Goal: Obtain resource: Download file/media

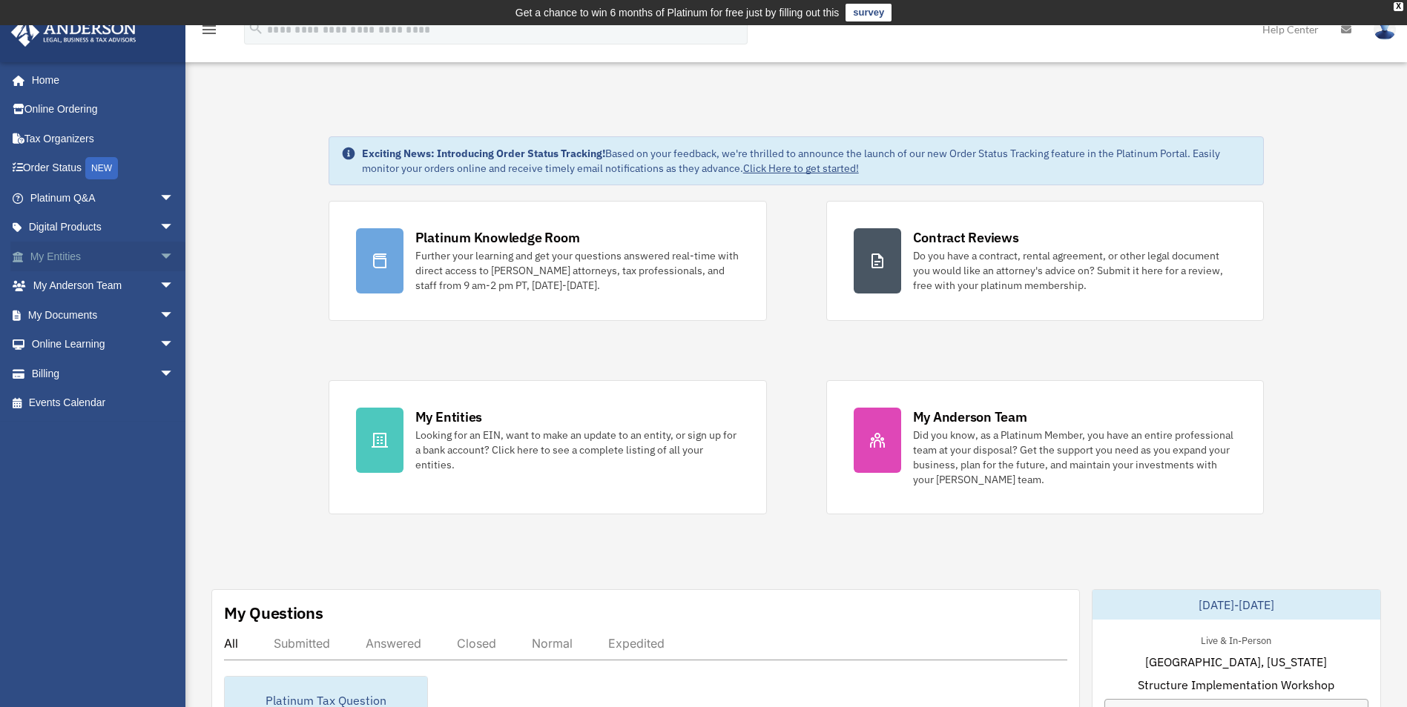
click at [115, 252] on link "My Entities arrow_drop_down" at bounding box center [103, 257] width 186 height 30
click at [159, 285] on span "arrow_drop_down" at bounding box center [174, 286] width 30 height 30
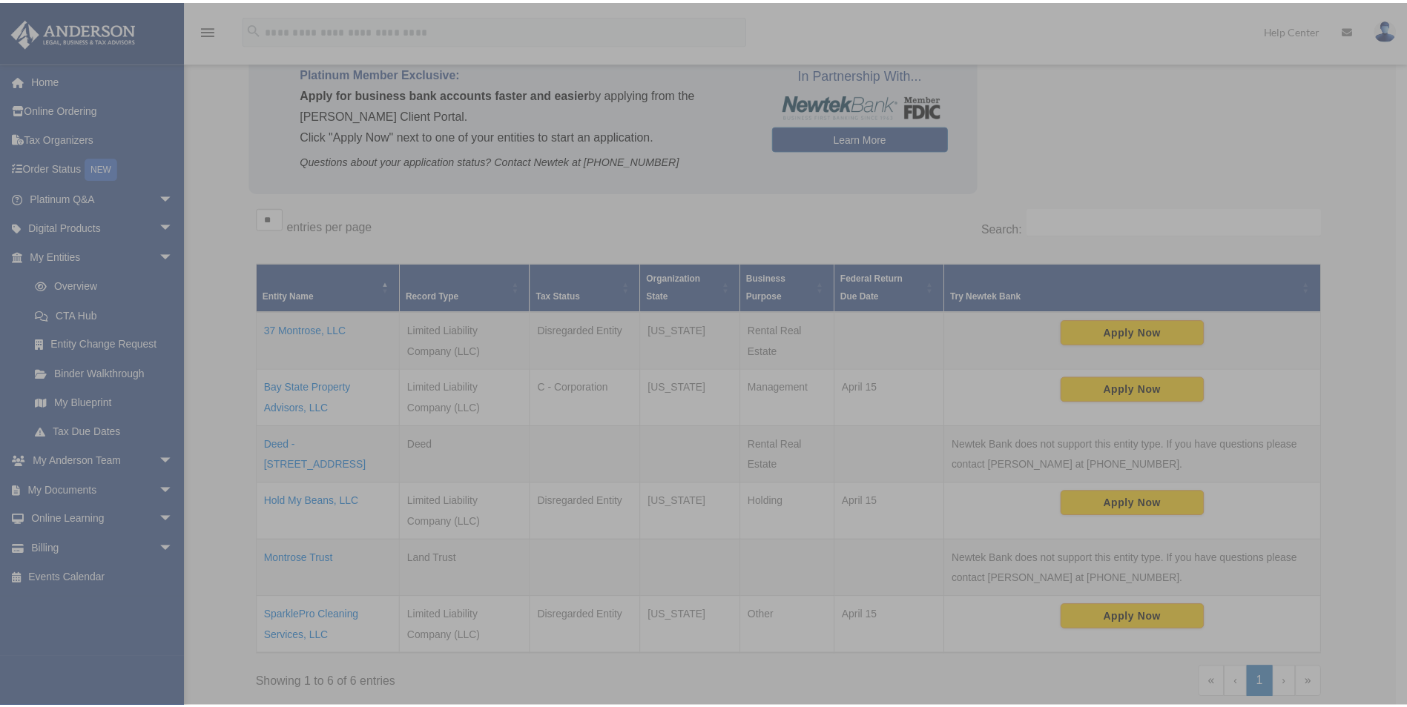
scroll to position [148, 0]
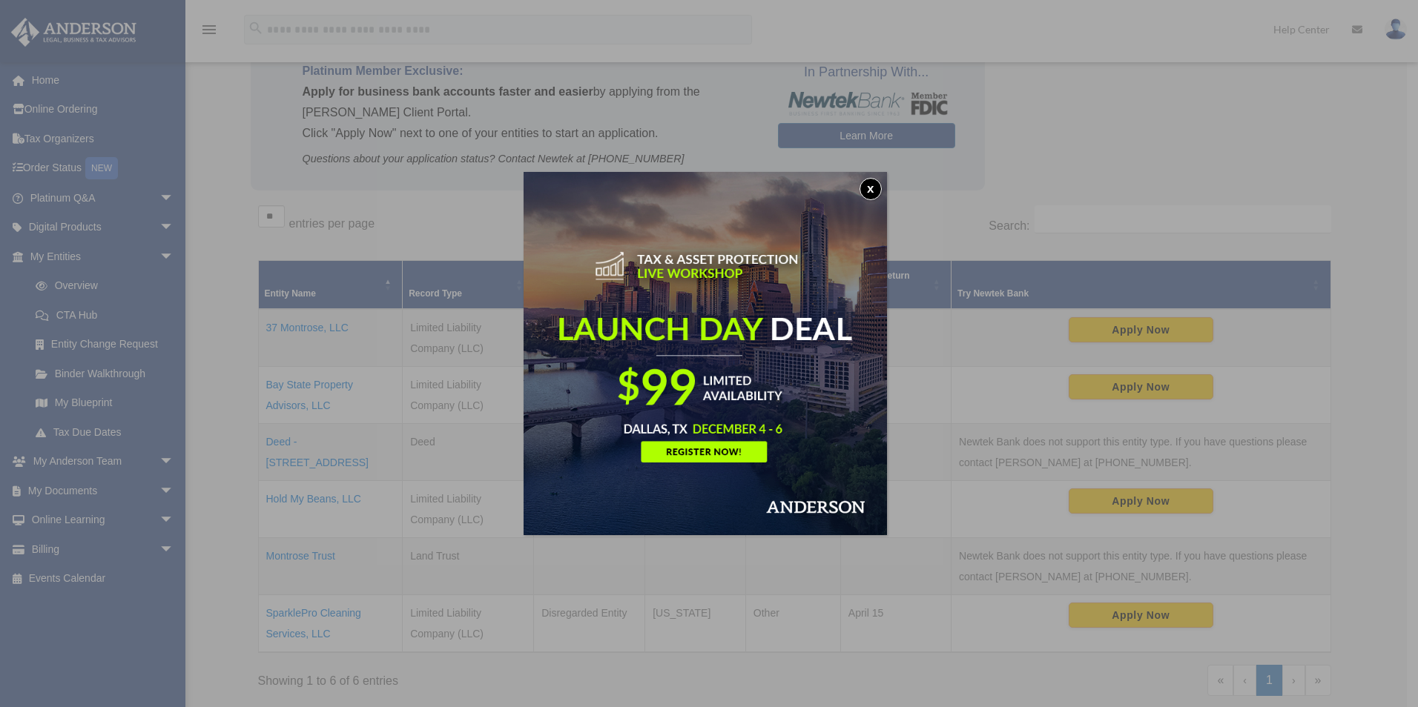
click at [876, 188] on button "x" at bounding box center [870, 189] width 22 height 22
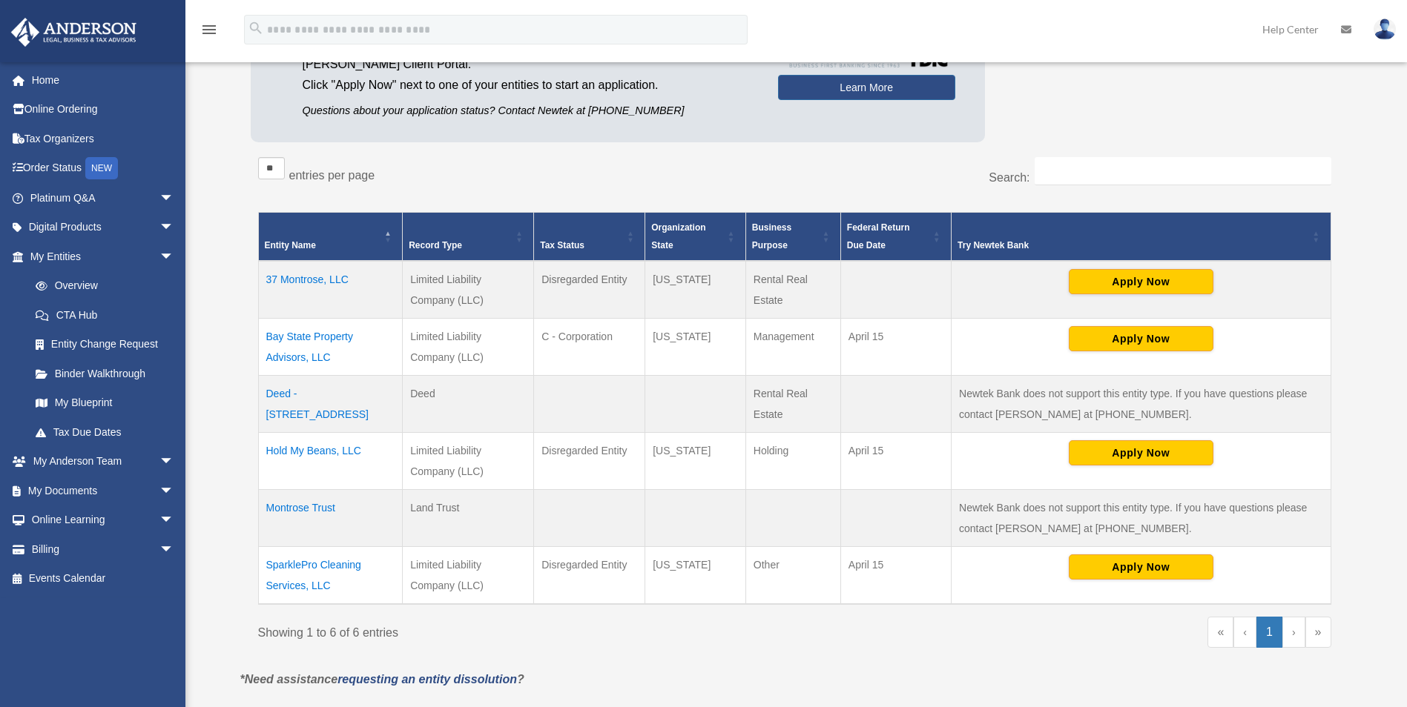
scroll to position [222, 0]
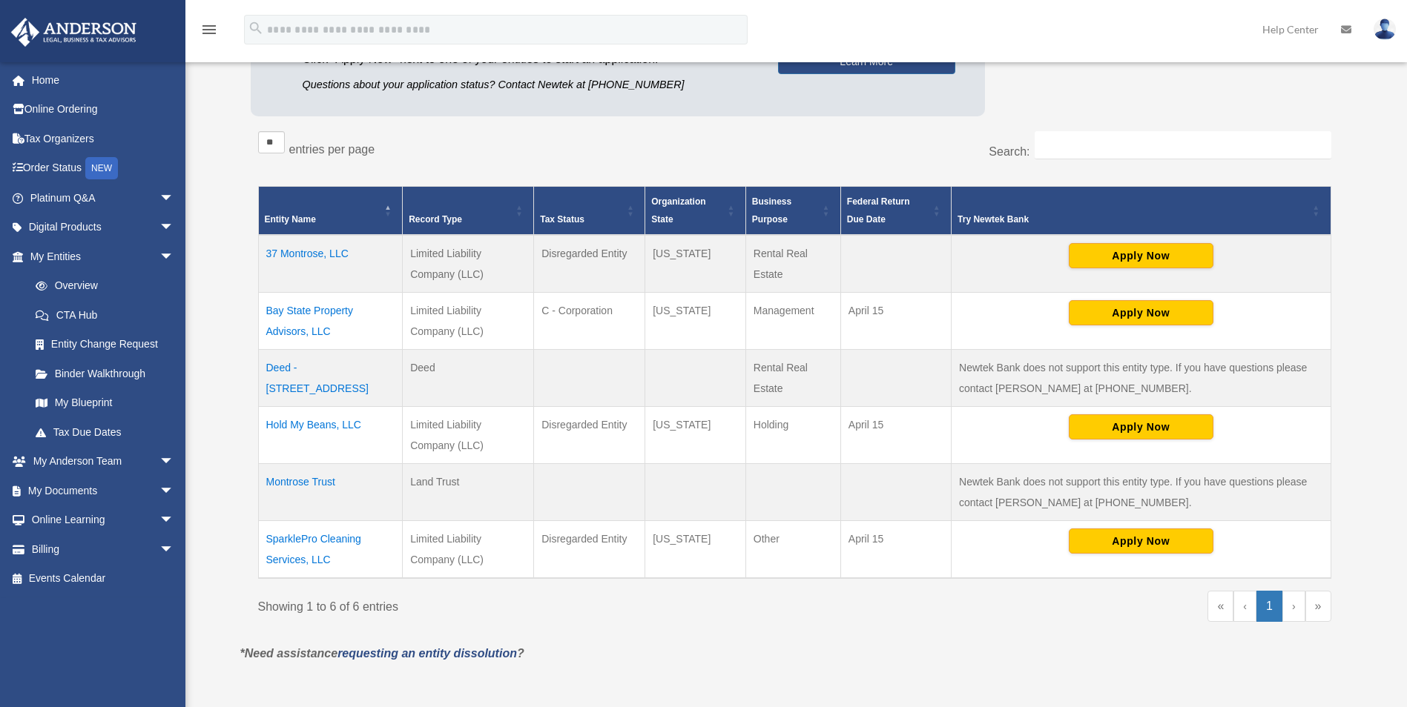
drag, startPoint x: 342, startPoint y: 558, endPoint x: 260, endPoint y: 543, distance: 83.6
click at [260, 543] on td "SparklePro Cleaning Services, LLC" at bounding box center [330, 550] width 145 height 58
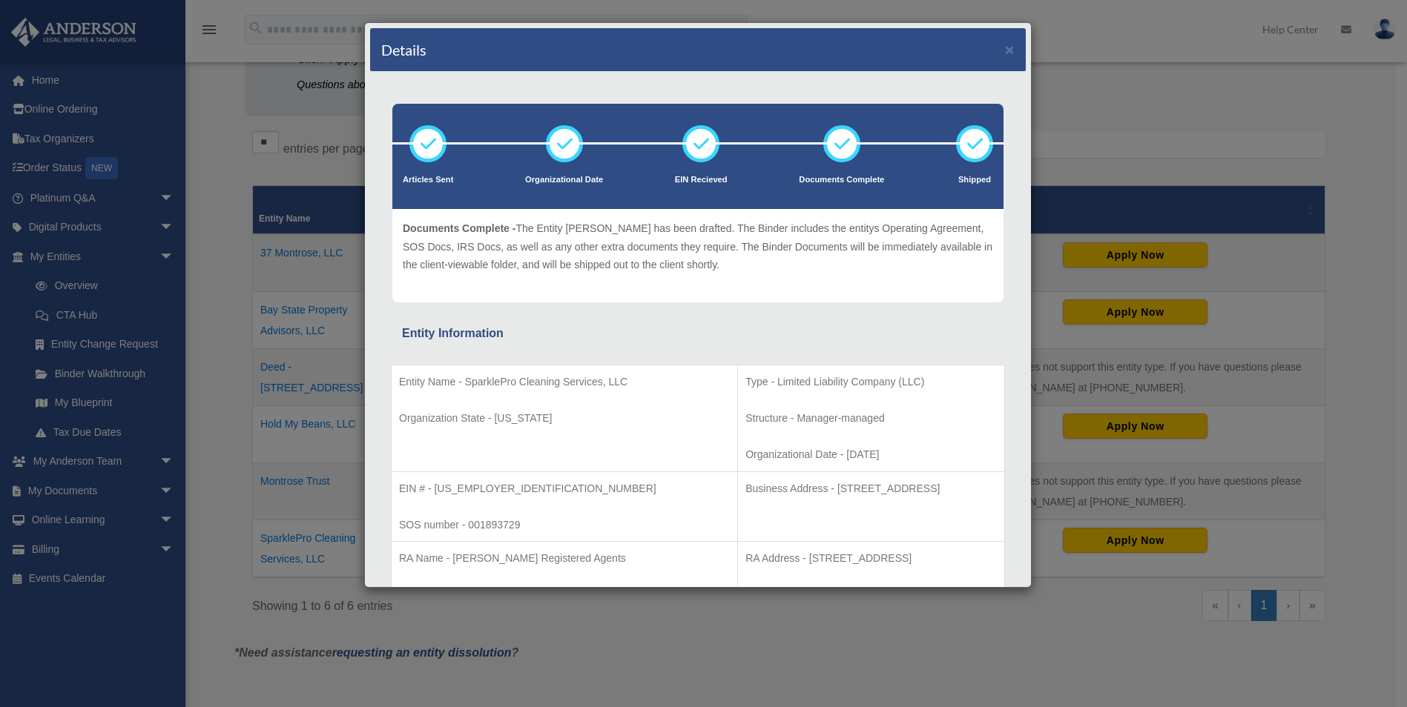
scroll to position [74, 0]
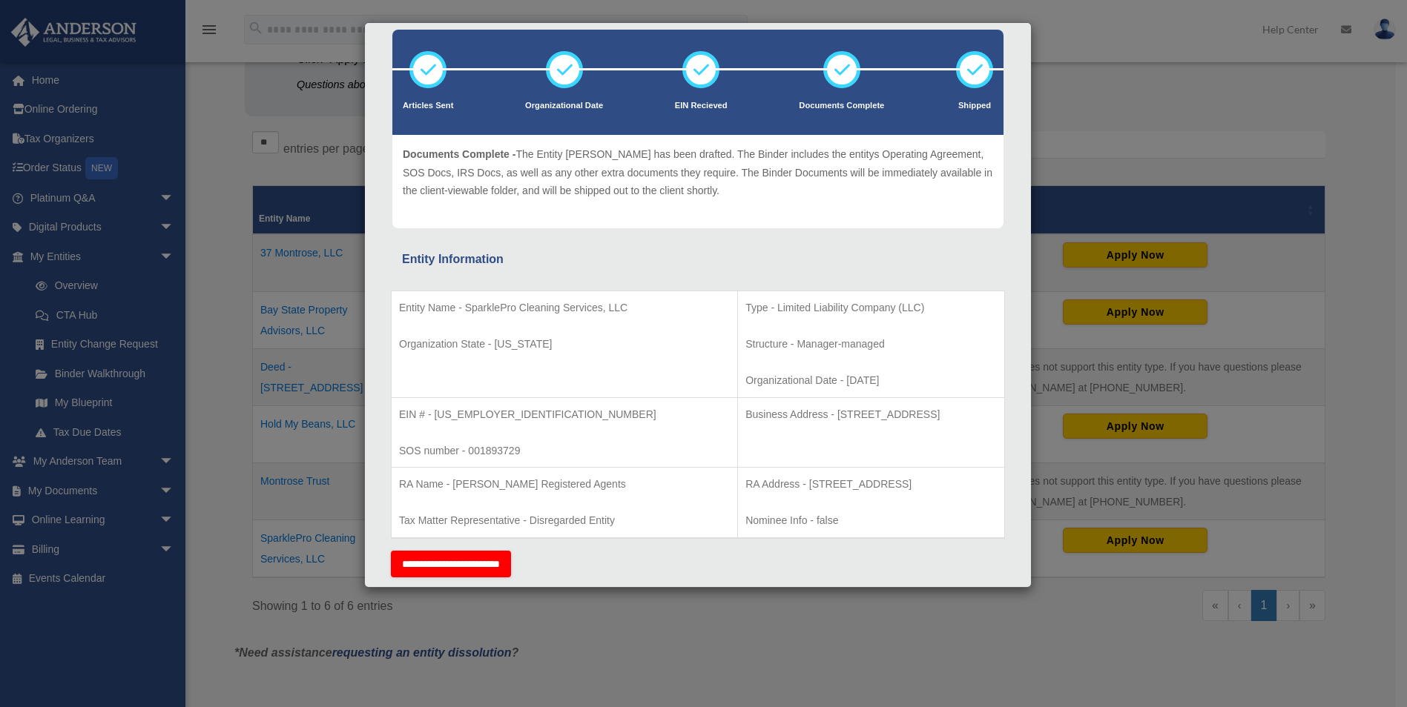
click at [235, 523] on div "Details × Articles Sent Organizational Date" at bounding box center [703, 353] width 1407 height 707
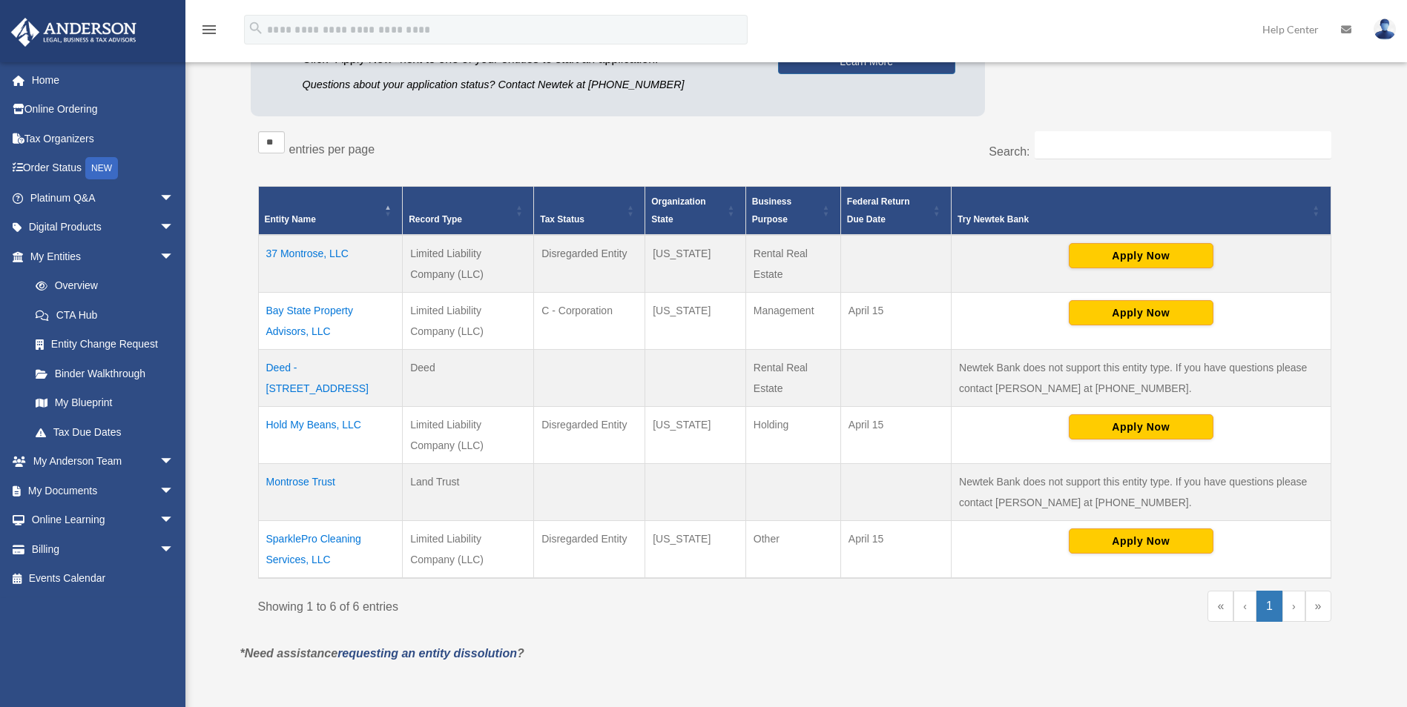
drag, startPoint x: 338, startPoint y: 559, endPoint x: 268, endPoint y: 539, distance: 73.2
click at [268, 539] on td "SparklePro Cleaning Services, LLC" at bounding box center [330, 550] width 145 height 58
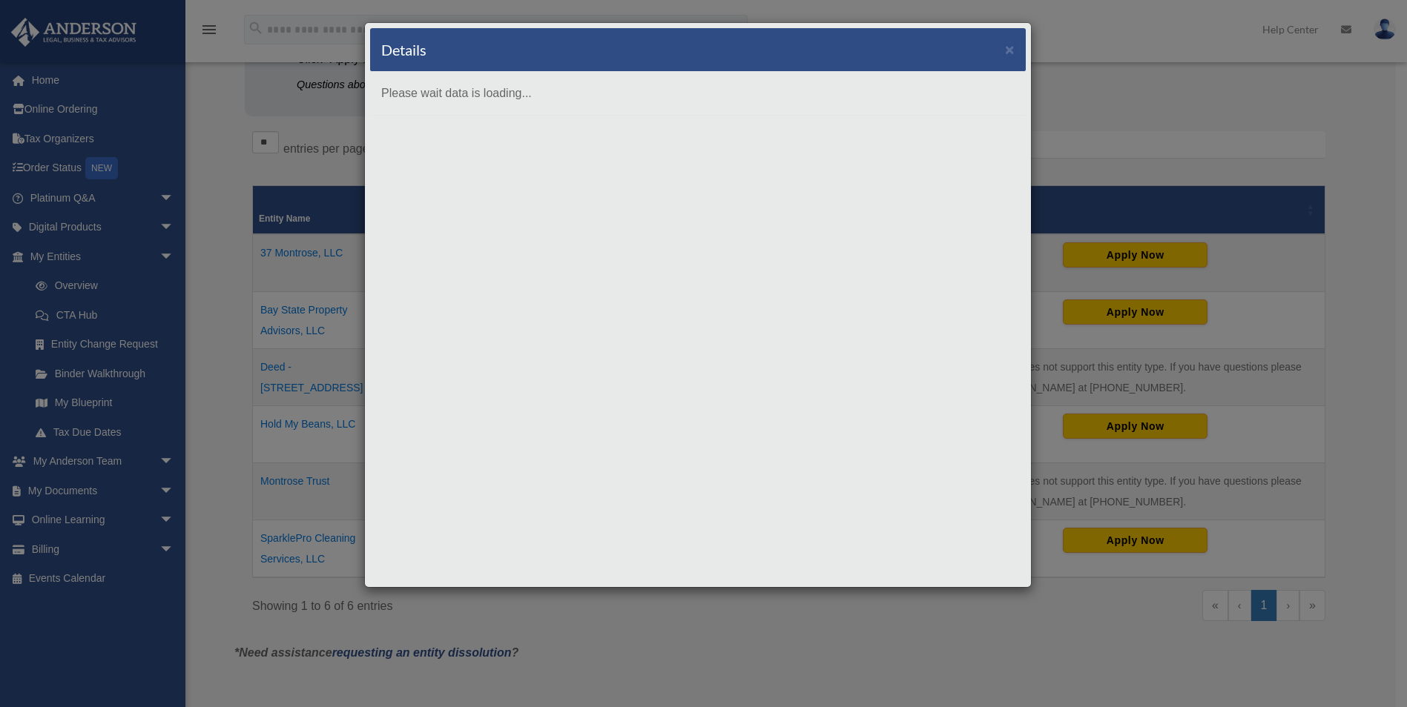
scroll to position [0, 0]
copy td "SparklePro Cleaning Services, LLC"
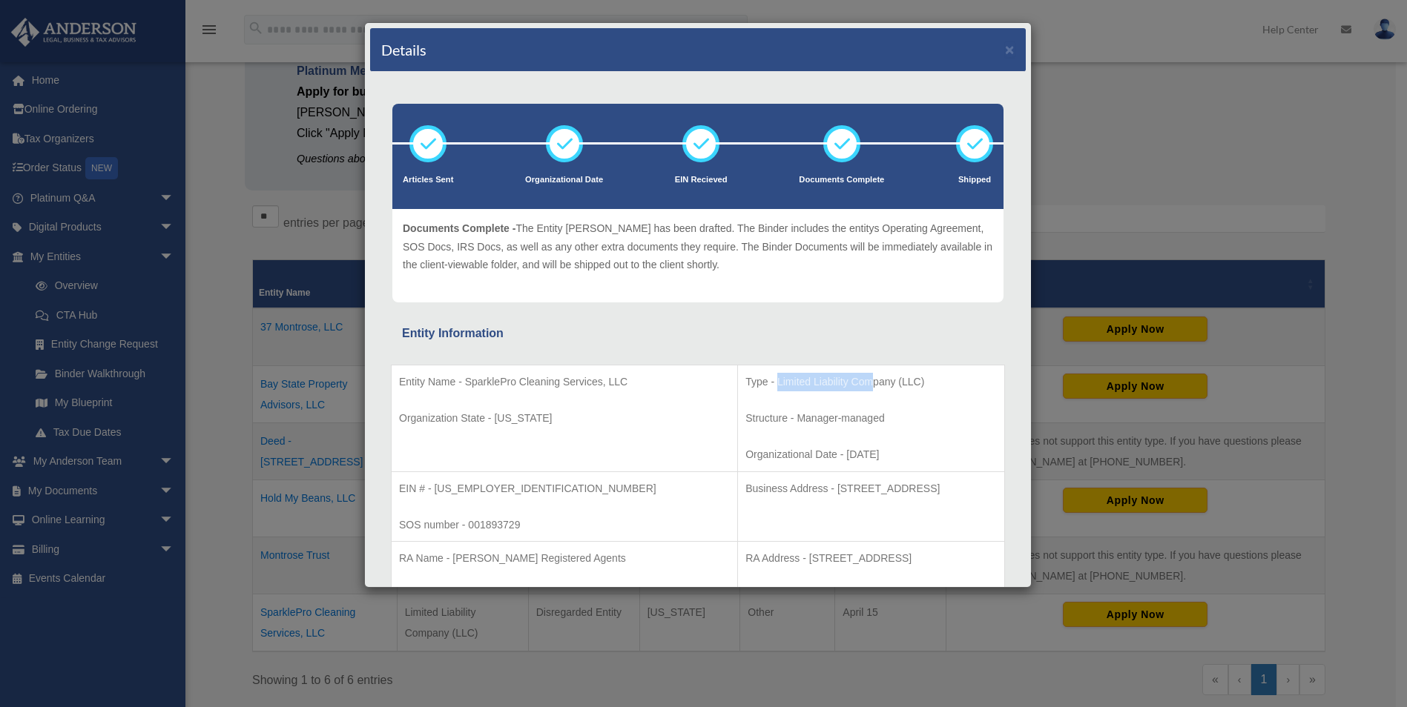
drag, startPoint x: 693, startPoint y: 381, endPoint x: 791, endPoint y: 378, distance: 97.9
click at [791, 378] on p "Type - Limited Liability Company (LLC)" at bounding box center [870, 382] width 251 height 19
click at [1072, 91] on div "Details × Articles Sent Organizational Date" at bounding box center [703, 353] width 1407 height 707
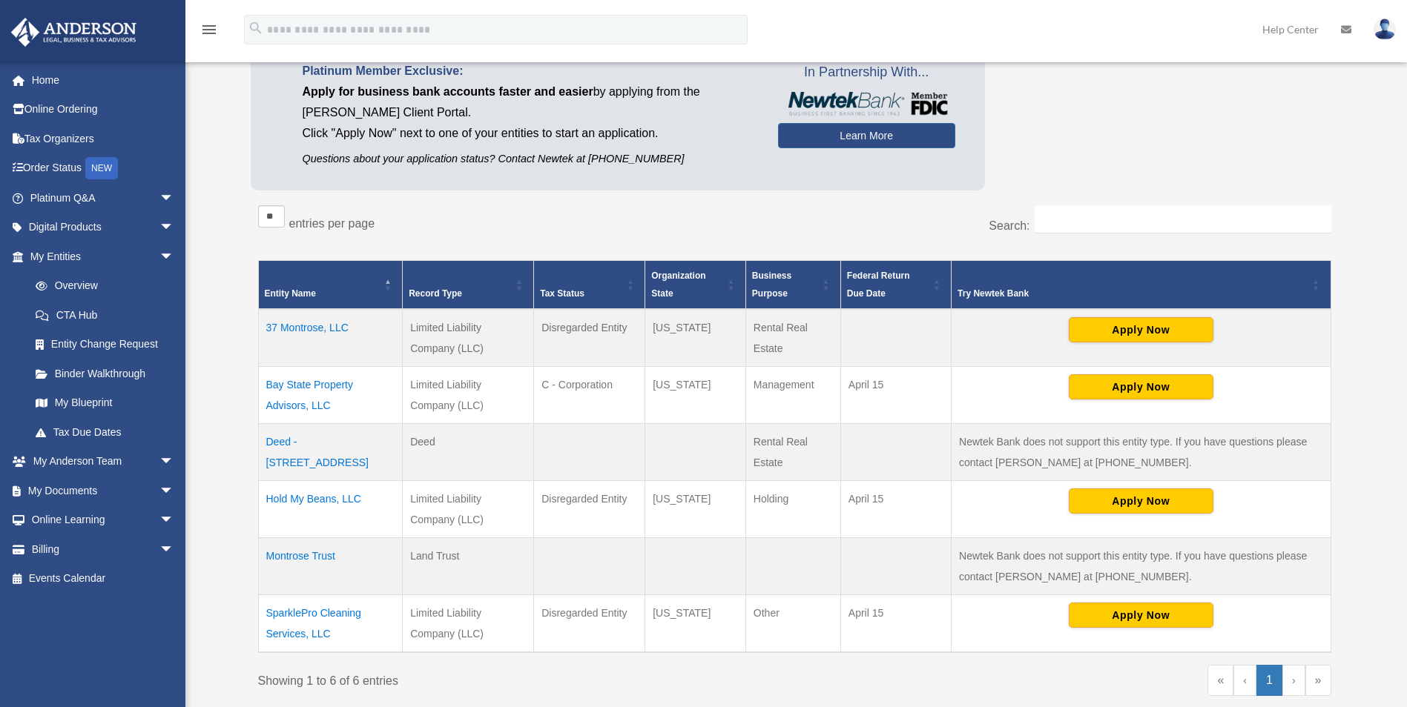
click at [331, 611] on td "SparklePro Cleaning Services, LLC" at bounding box center [330, 624] width 145 height 58
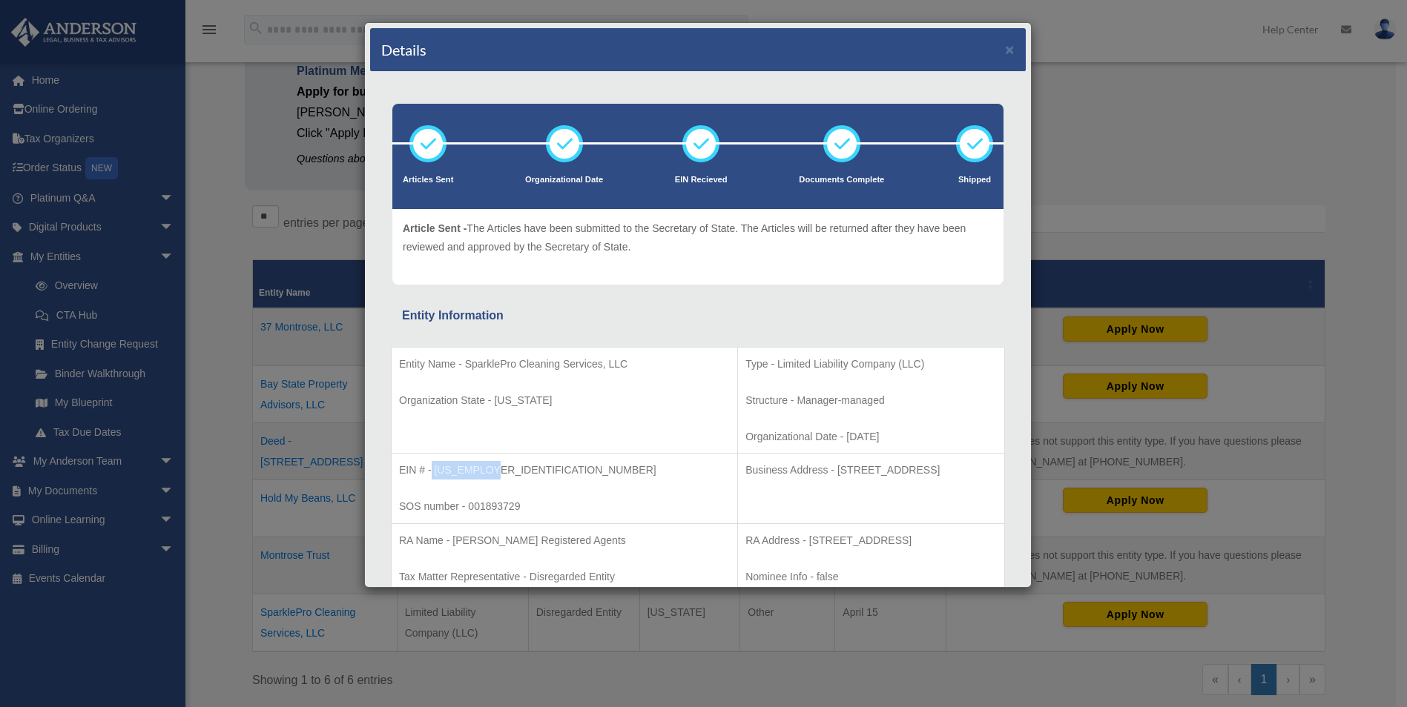
drag, startPoint x: 431, startPoint y: 473, endPoint x: 509, endPoint y: 469, distance: 78.0
click at [509, 469] on p "EIN # - 39-2537096" at bounding box center [564, 470] width 331 height 19
copy p "[US_EMPLOYER_IDENTIFICATION_NUMBER]"
click at [465, 467] on p "EIN # - 39-2537096" at bounding box center [564, 470] width 331 height 19
drag, startPoint x: 432, startPoint y: 469, endPoint x: 494, endPoint y: 468, distance: 61.6
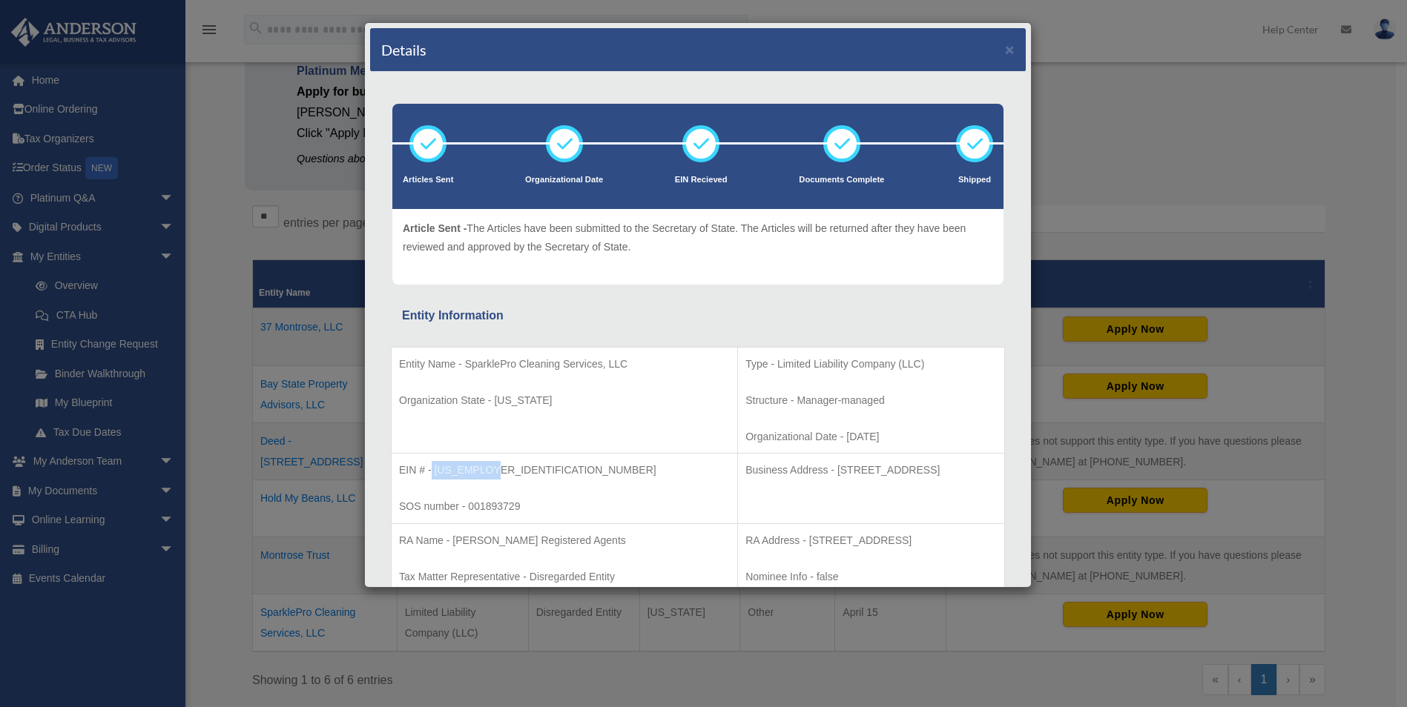
click at [494, 468] on p "EIN # - 39-2537096" at bounding box center [564, 470] width 331 height 19
copy p "[US_EMPLOYER_IDENTIFICATION_NUMBER]"
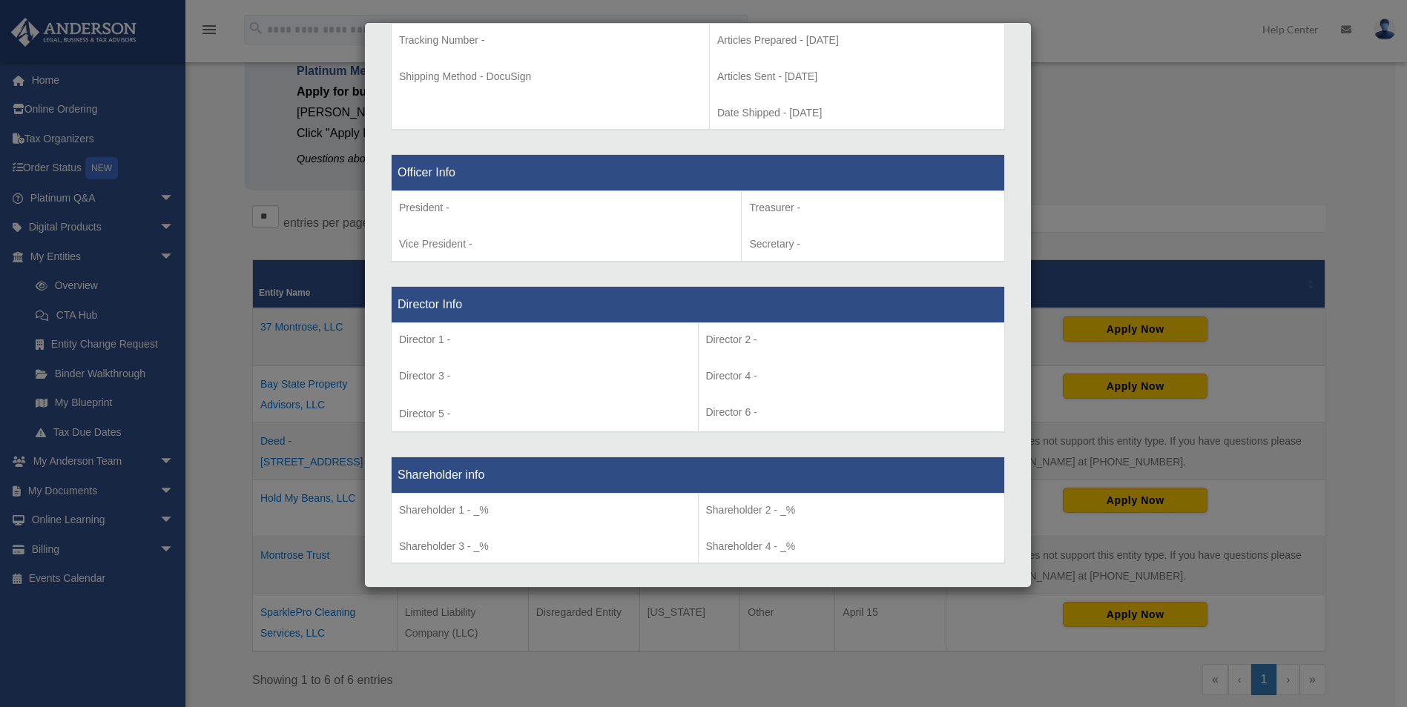
scroll to position [741, 0]
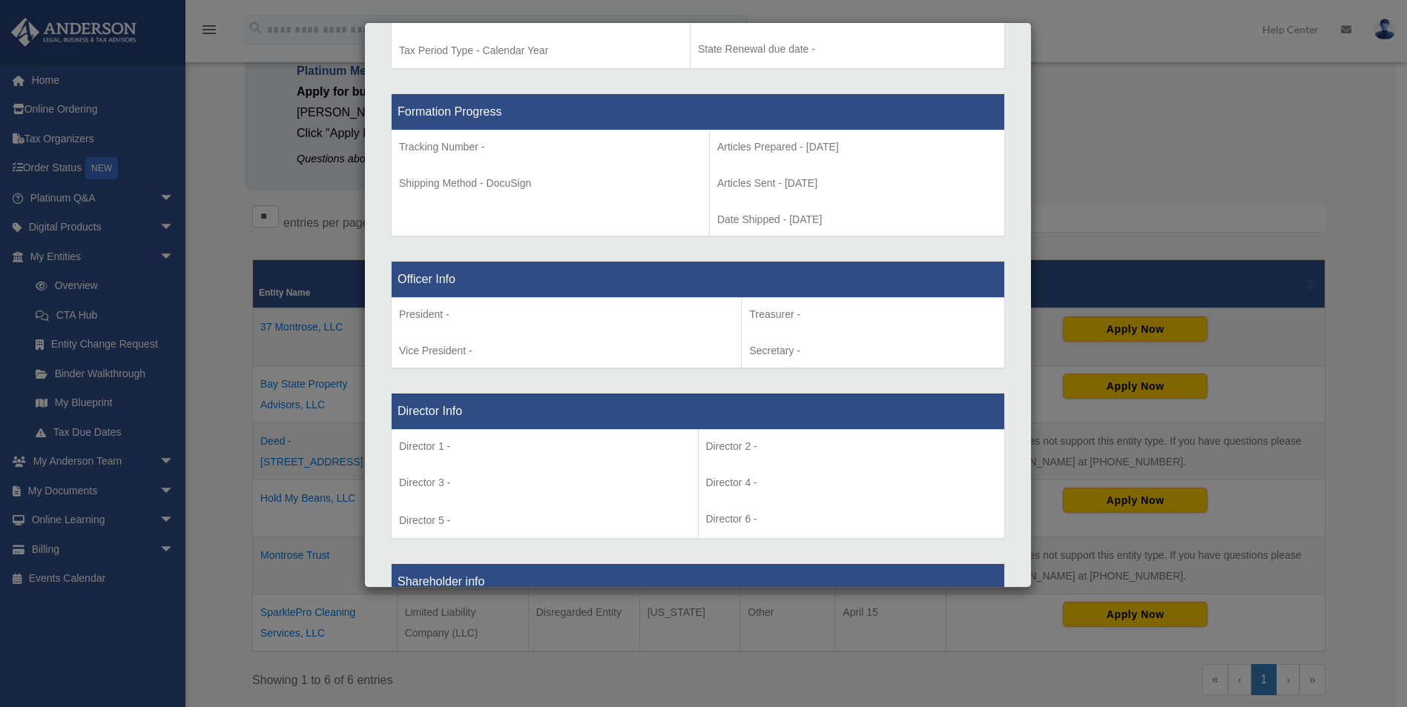
click at [220, 528] on div "Details × Articles Sent Organizational Date" at bounding box center [703, 353] width 1407 height 707
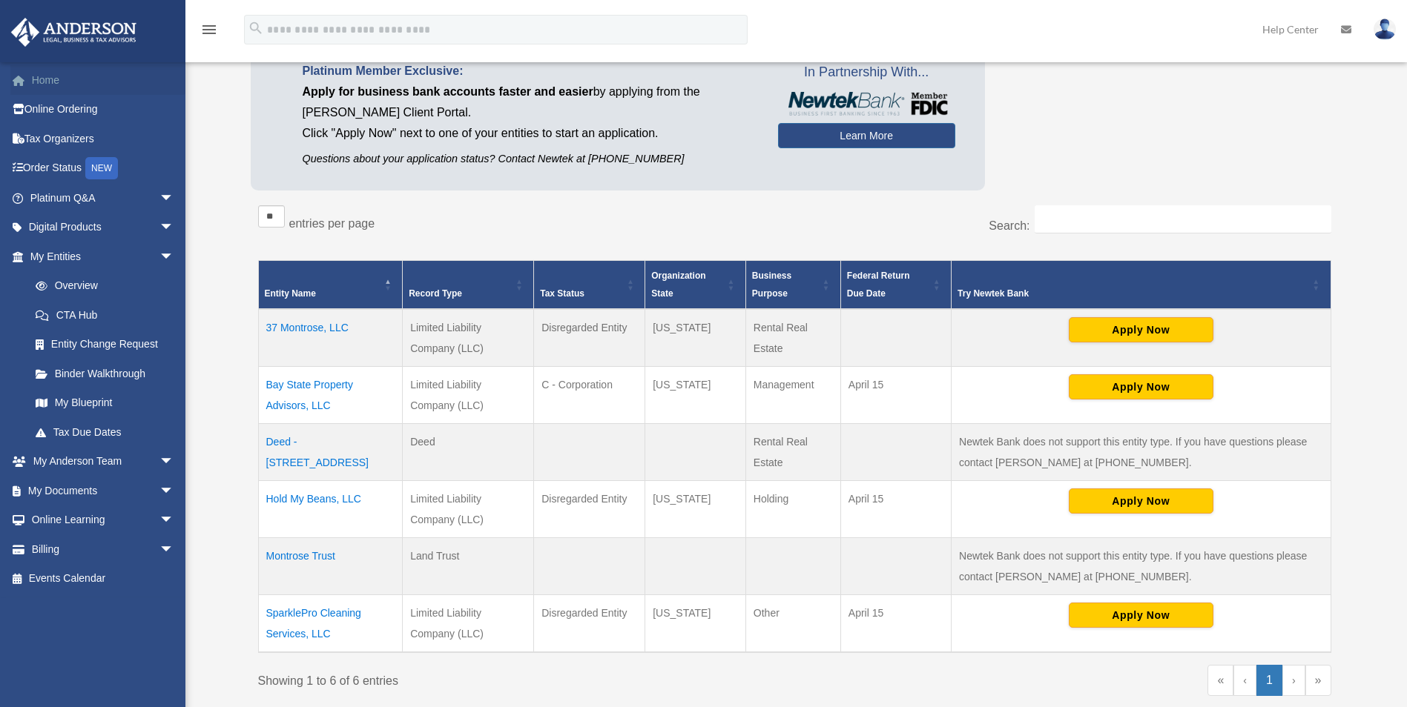
click at [76, 90] on link "Home" at bounding box center [103, 80] width 186 height 30
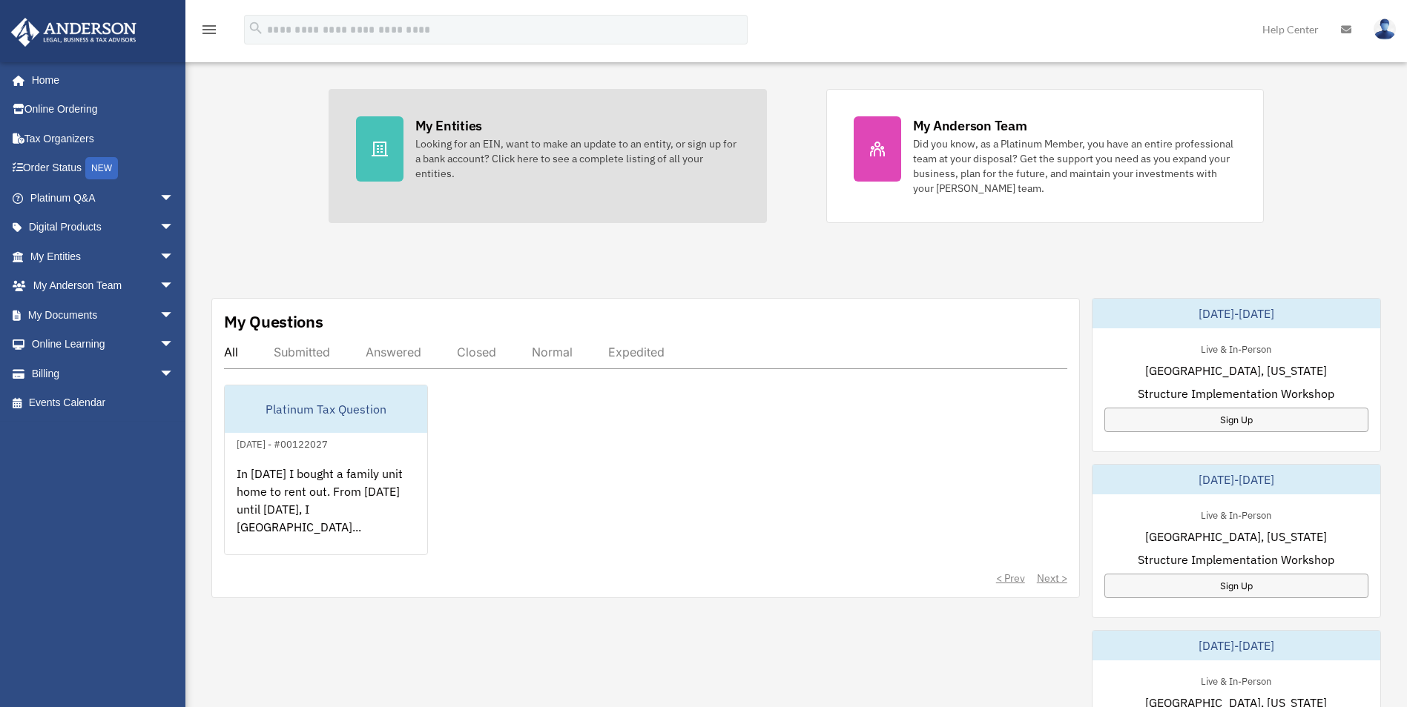
scroll to position [297, 0]
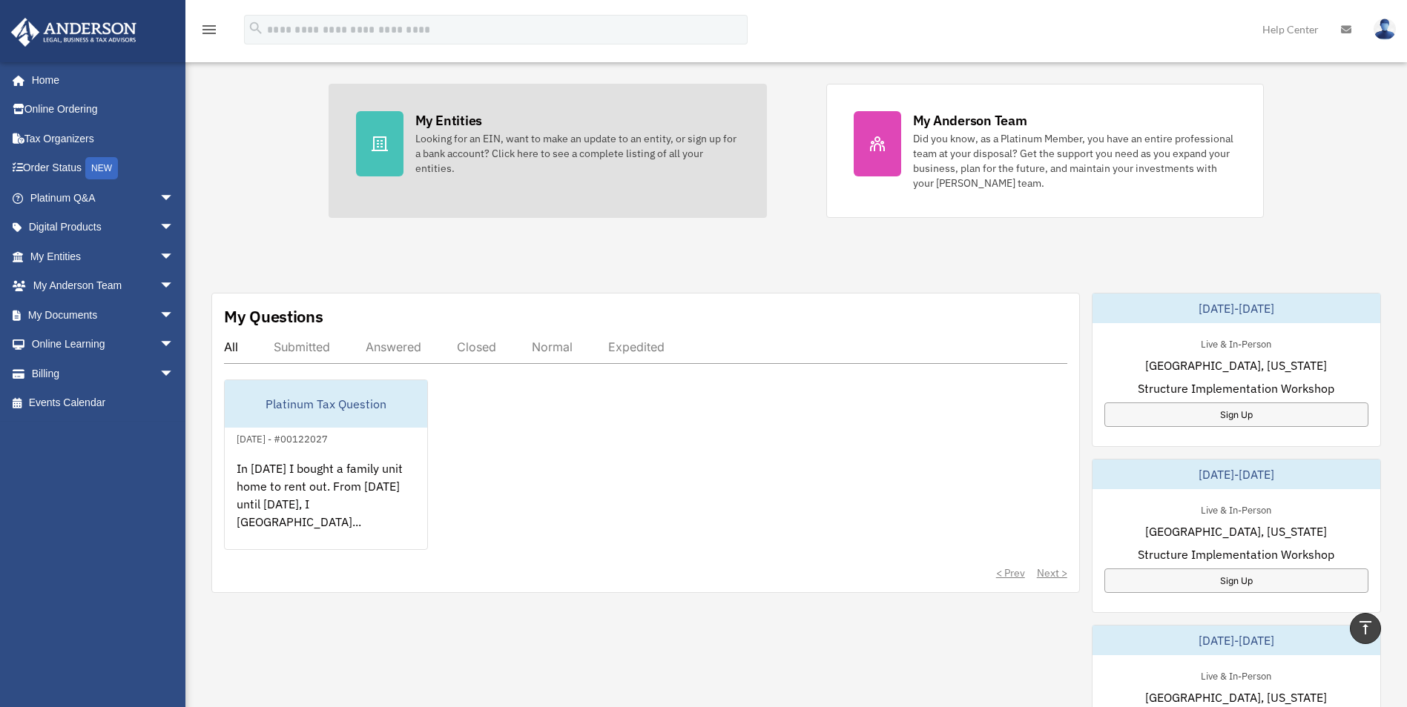
click at [367, 145] on div at bounding box center [379, 143] width 47 height 65
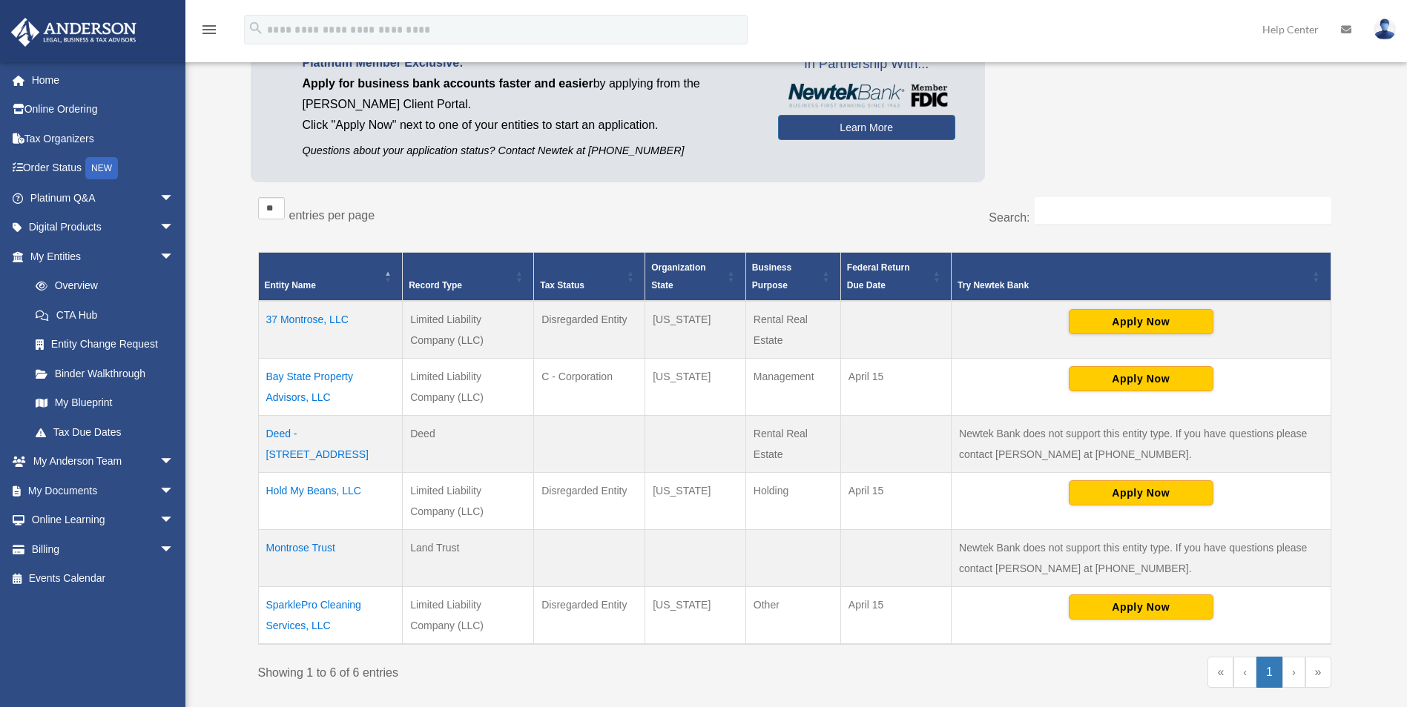
scroll to position [222, 0]
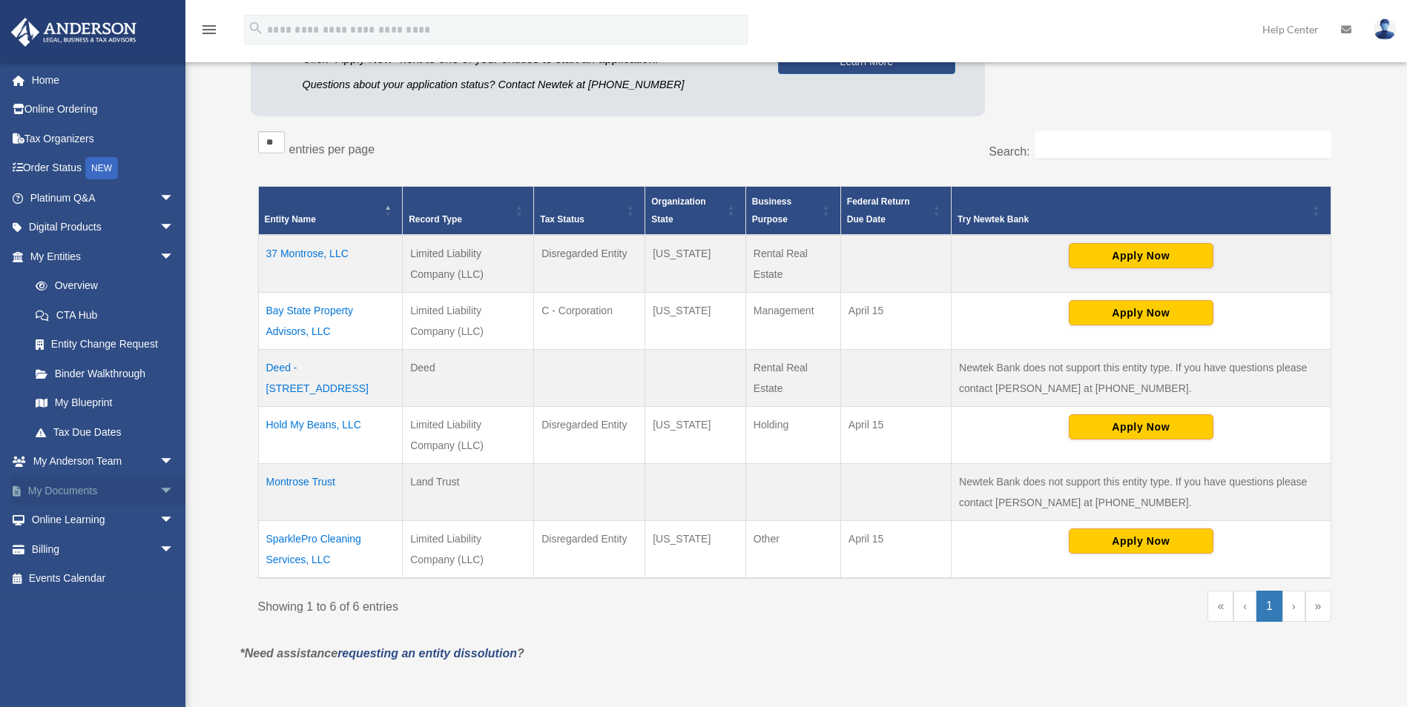
click at [159, 489] on span "arrow_drop_down" at bounding box center [174, 491] width 30 height 30
click at [69, 512] on link "Box" at bounding box center [109, 521] width 176 height 30
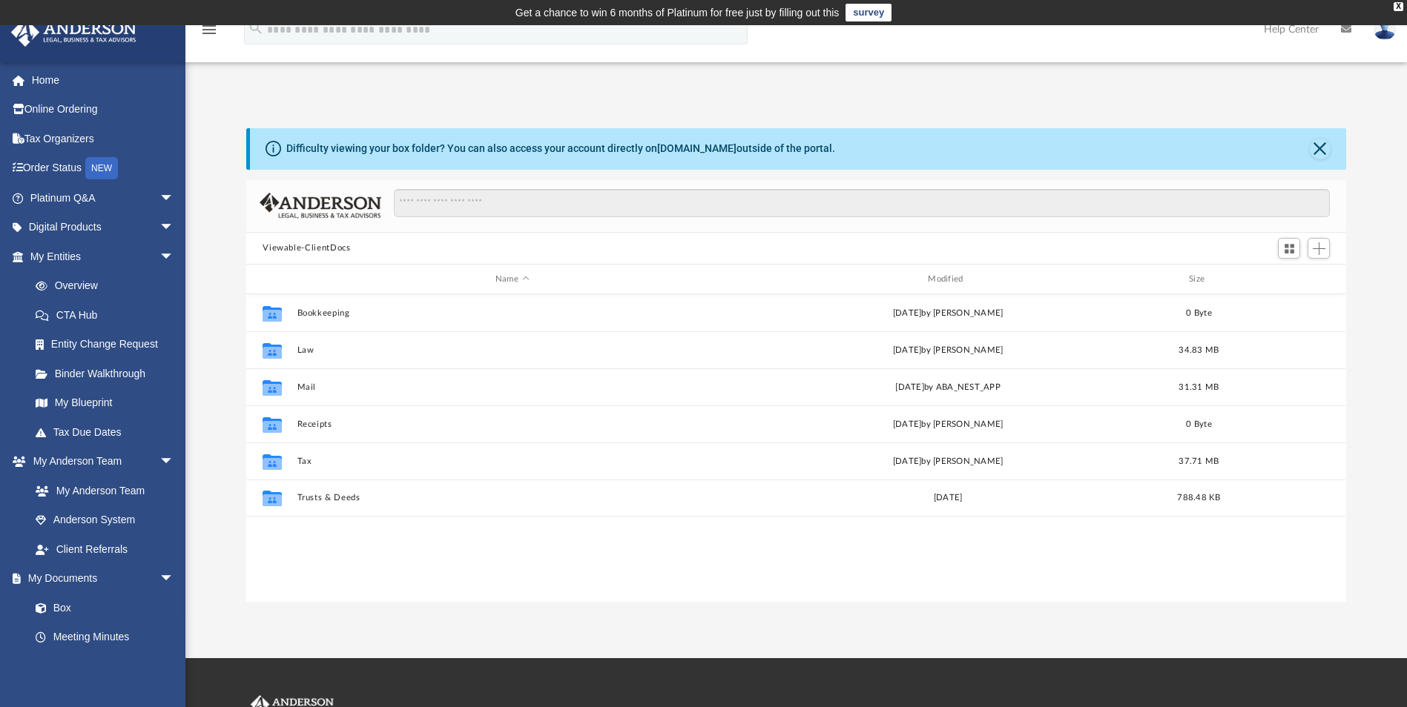
scroll to position [326, 1088]
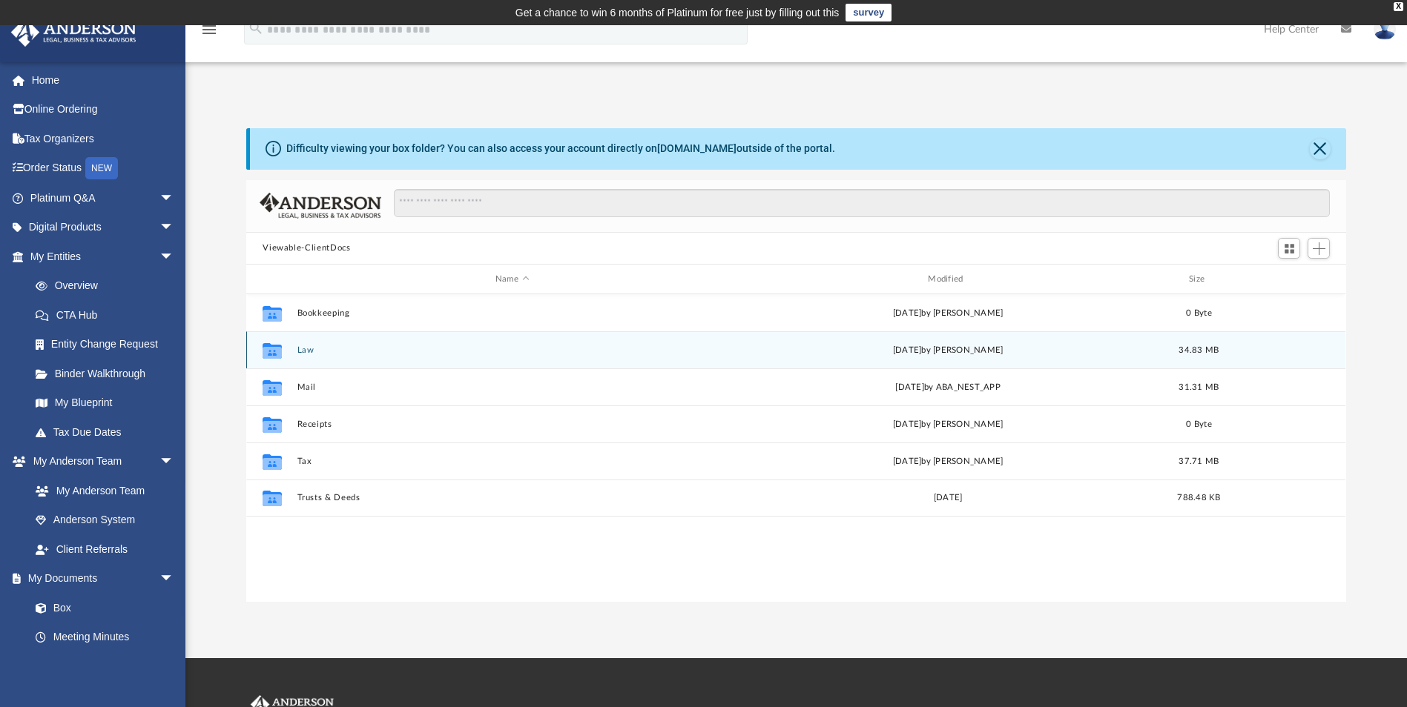
click at [308, 352] on button "Law" at bounding box center [511, 351] width 429 height 10
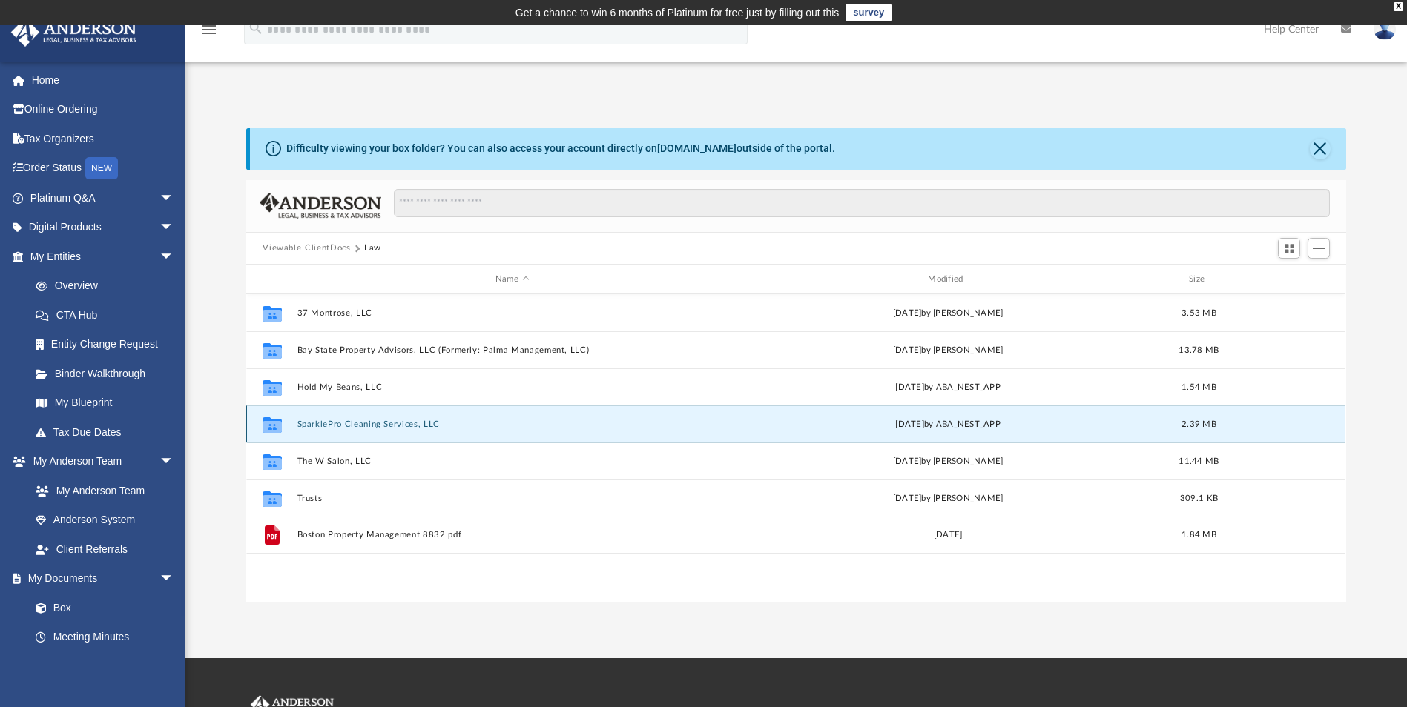
click at [406, 424] on button "SparklePro Cleaning Services, LLC" at bounding box center [511, 425] width 429 height 10
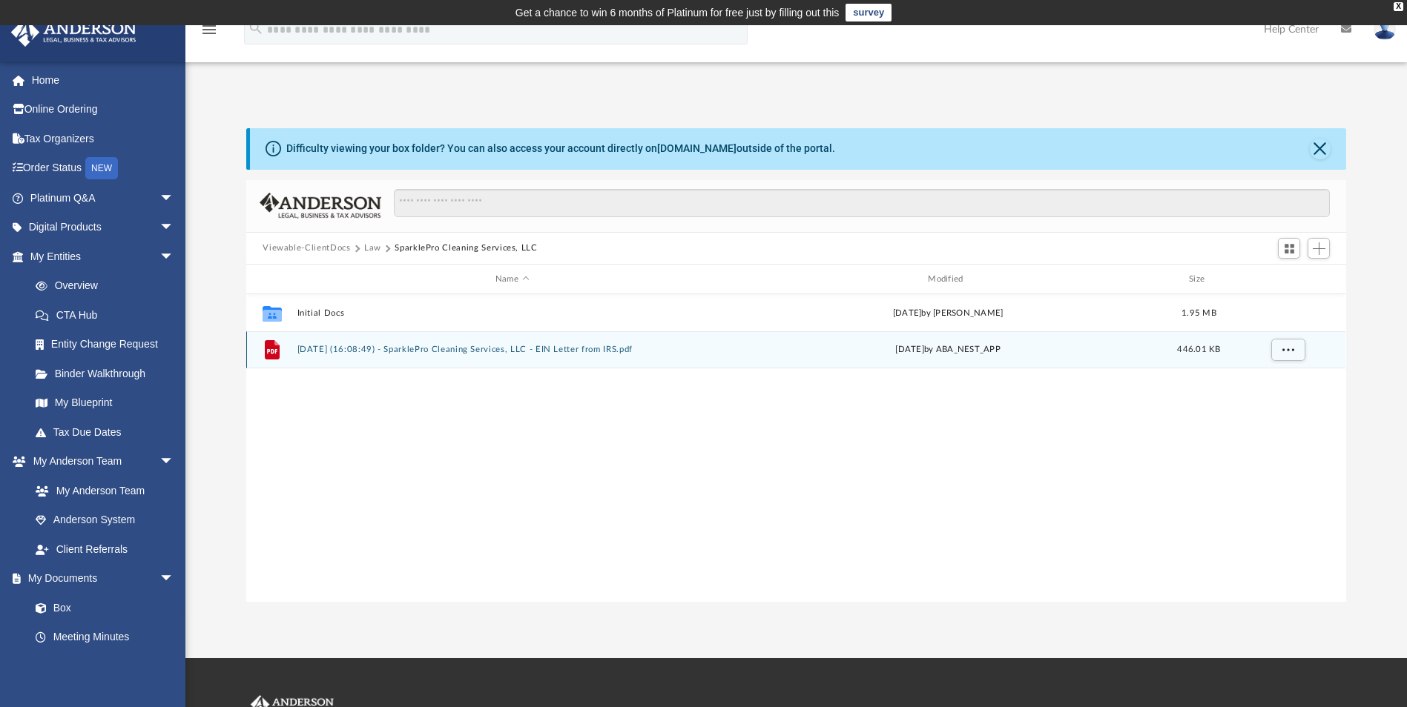
click at [393, 349] on button "[DATE] (16:08:49) - SparklePro Cleaning Services, LLC - EIN Letter from IRS.pdf" at bounding box center [511, 351] width 429 height 10
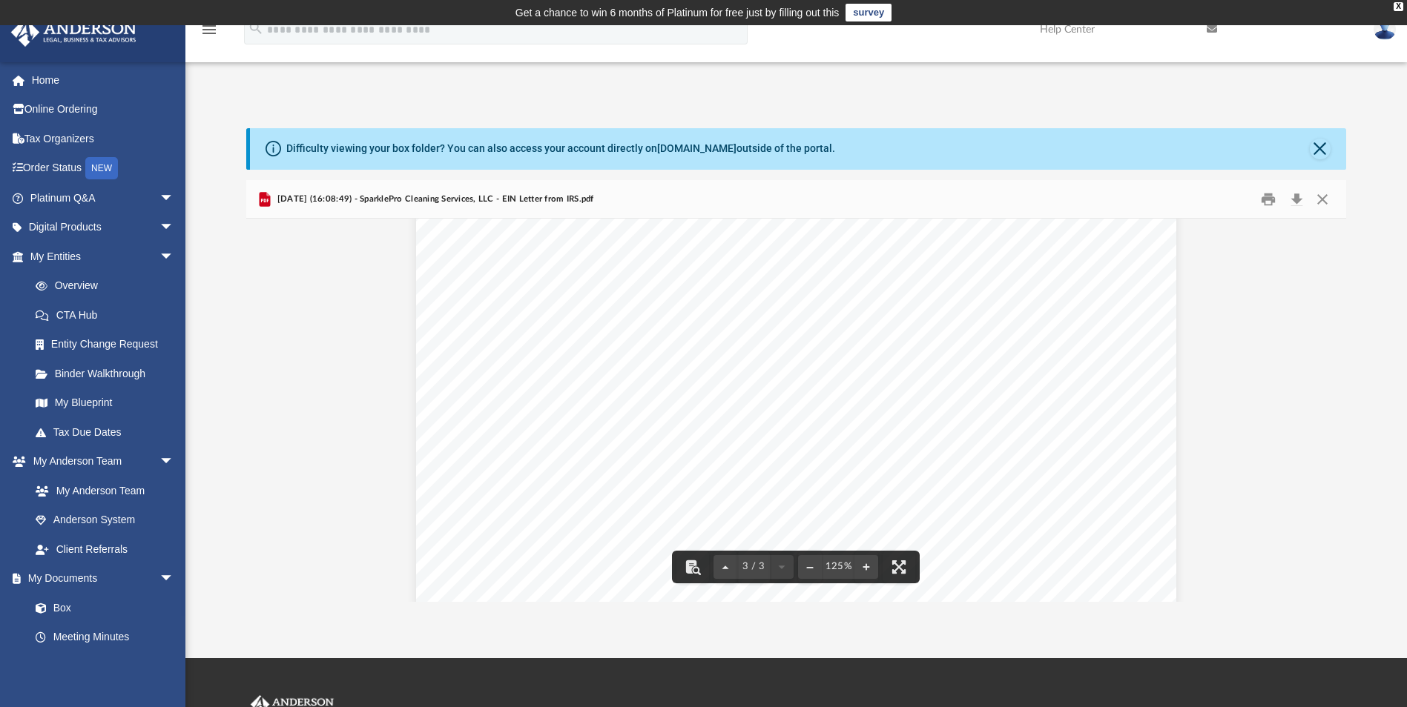
scroll to position [1942, 0]
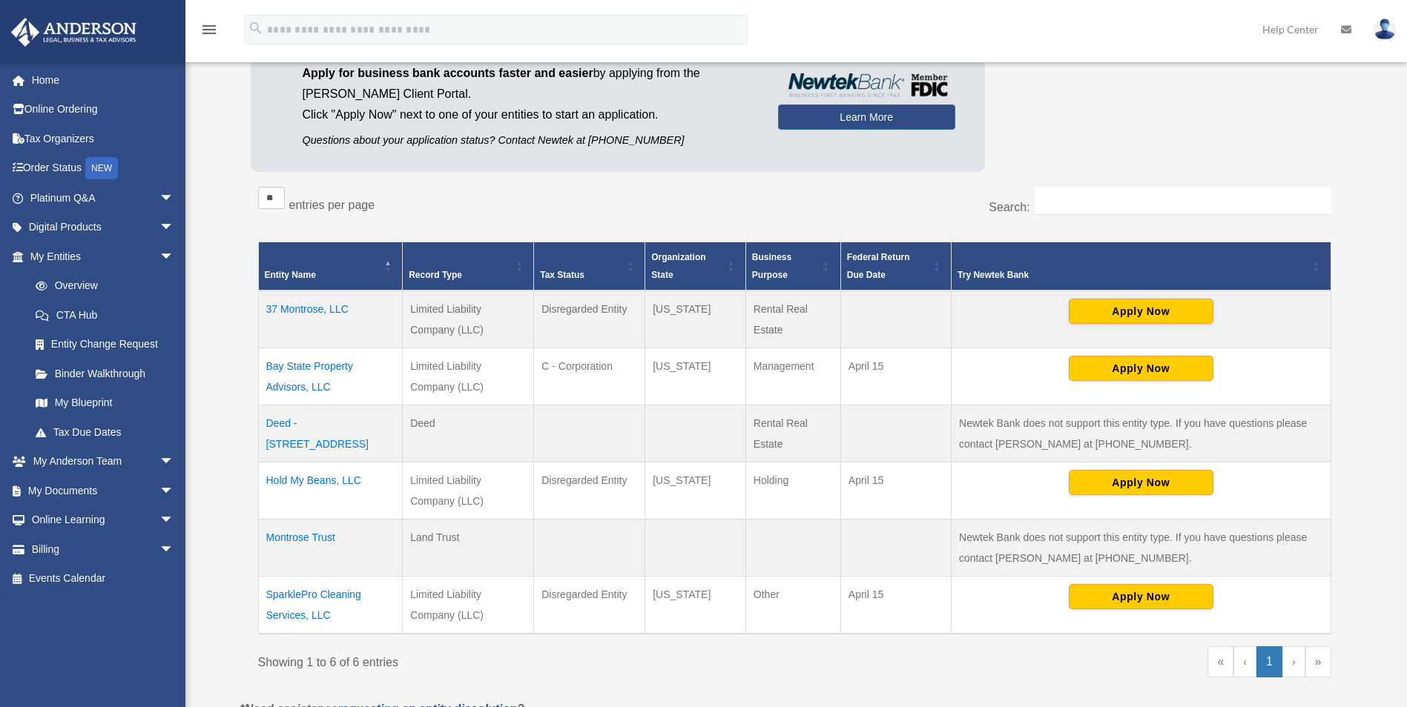
scroll to position [222, 0]
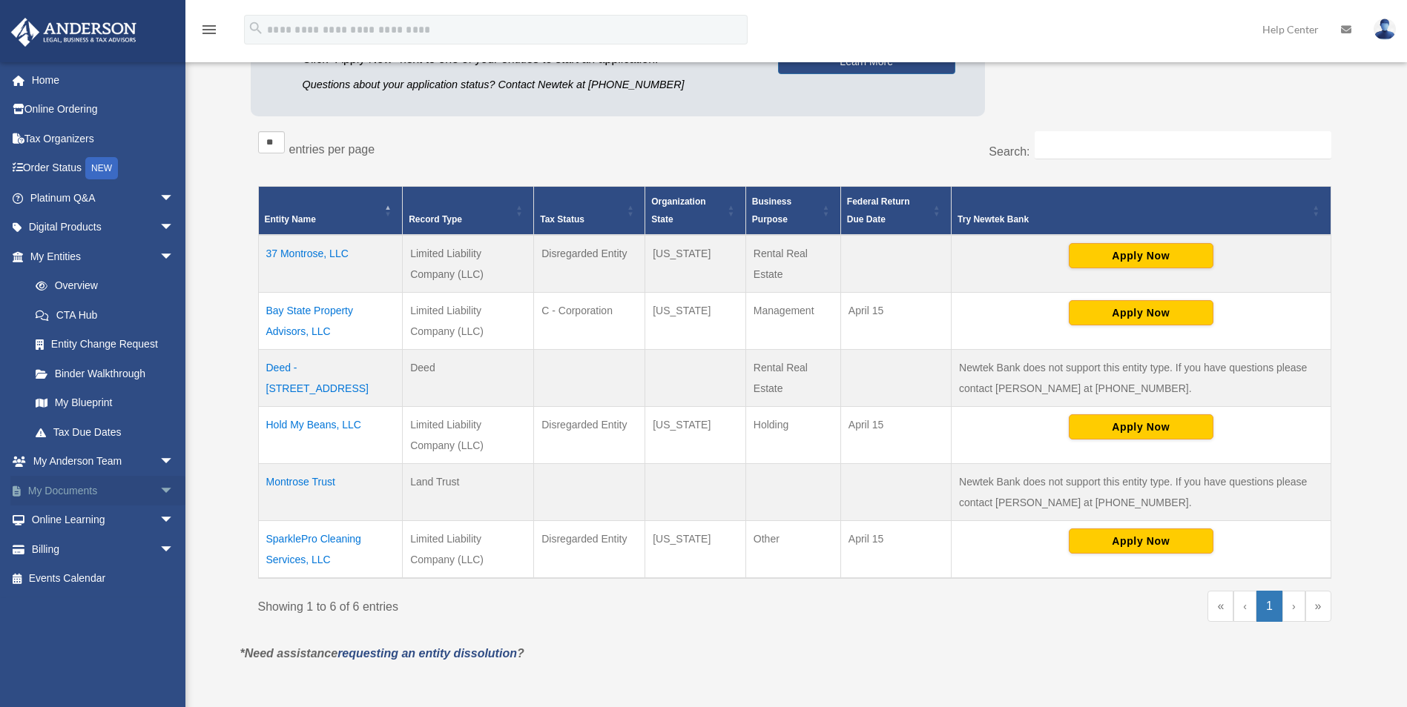
click at [47, 493] on link "My Documents arrow_drop_down" at bounding box center [103, 491] width 186 height 30
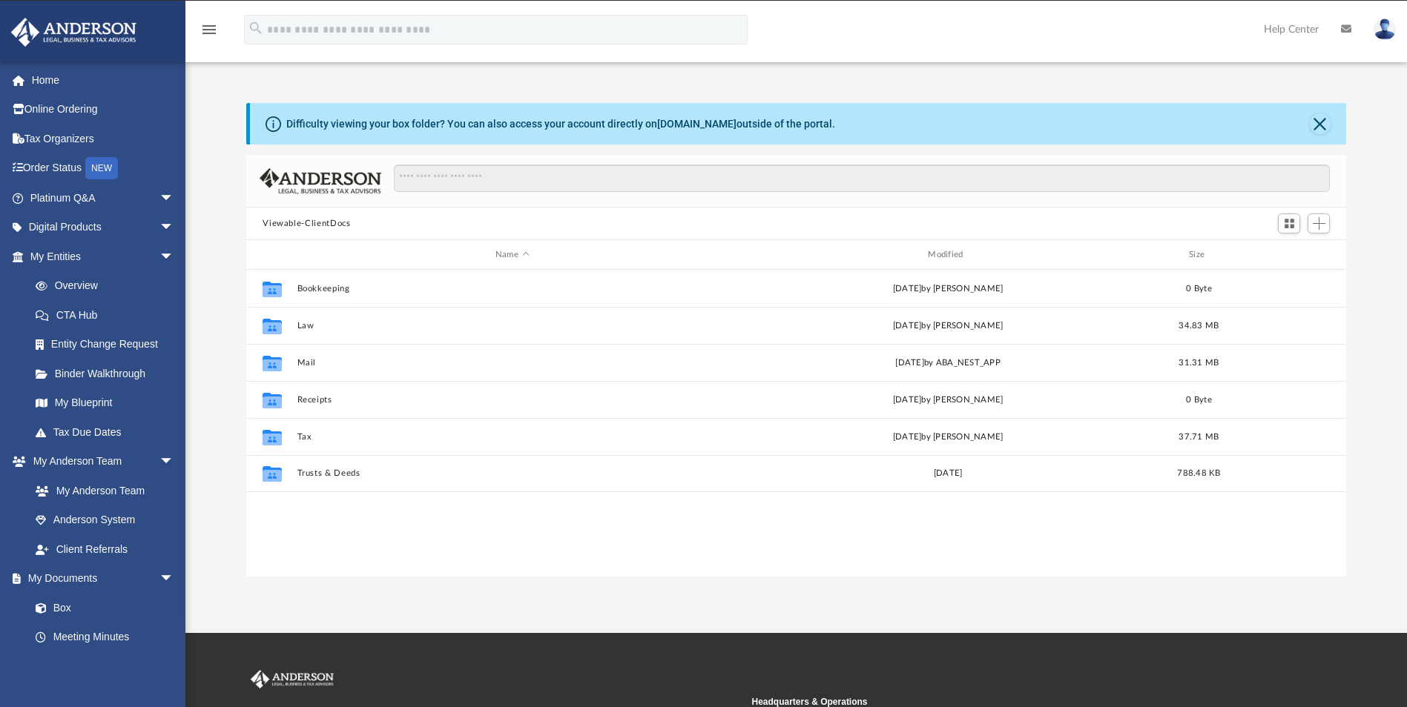
scroll to position [326, 1088]
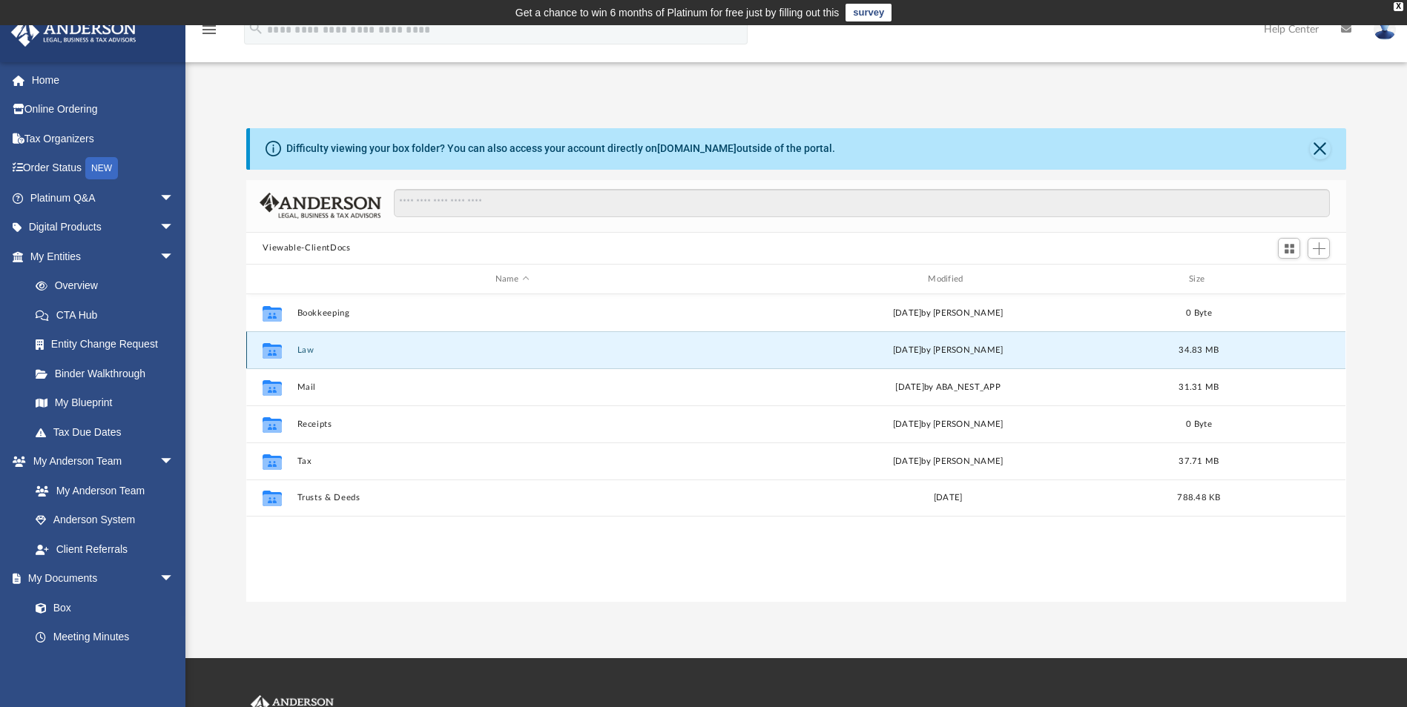
click at [308, 352] on button "Law" at bounding box center [511, 351] width 429 height 10
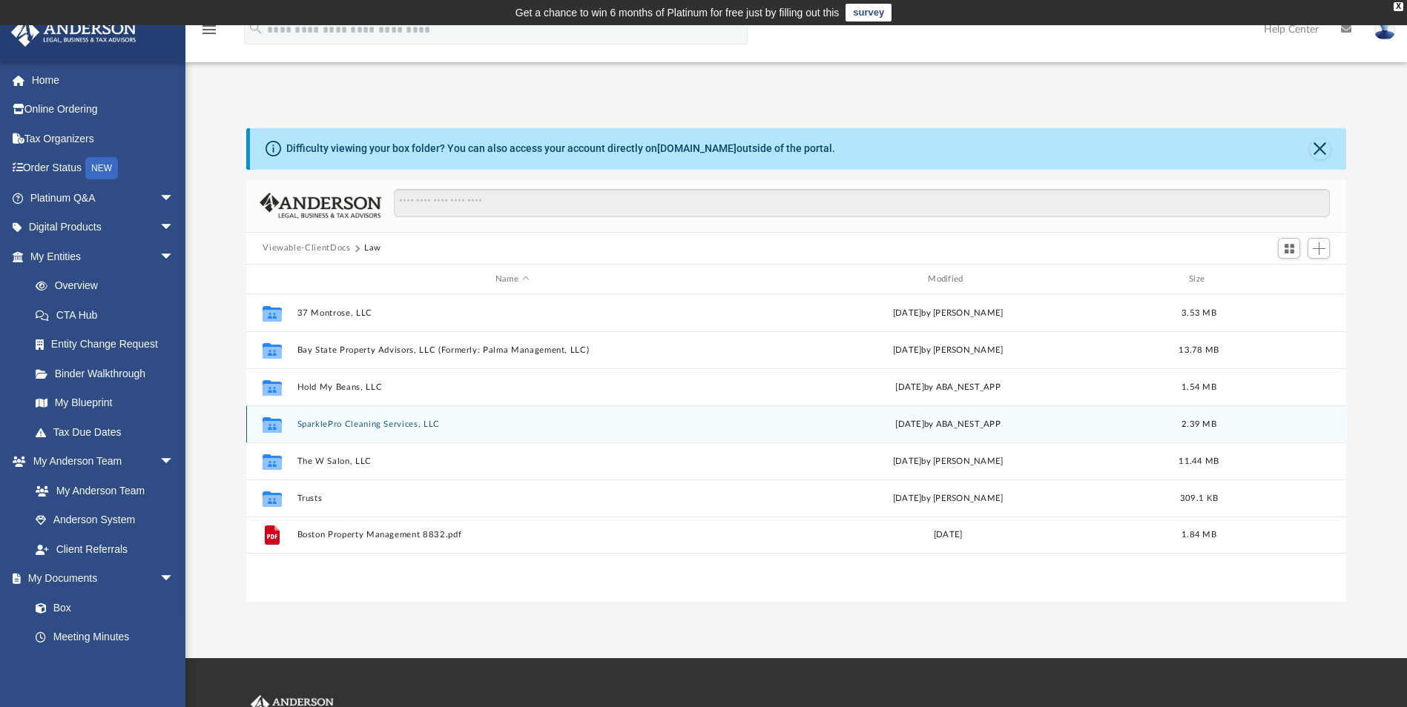
click at [307, 429] on button "SparklePro Cleaning Services, LLC" at bounding box center [511, 425] width 429 height 10
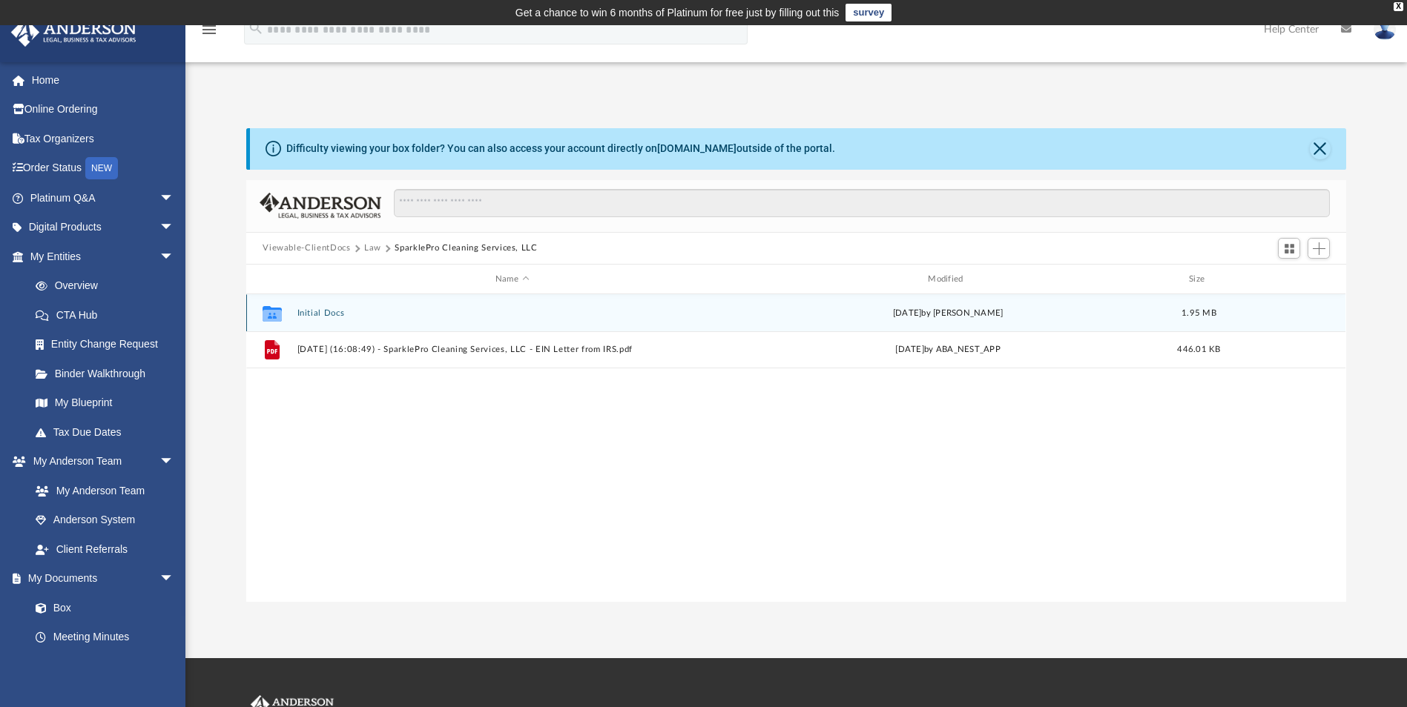
click at [322, 311] on button "Initial Docs" at bounding box center [511, 313] width 429 height 10
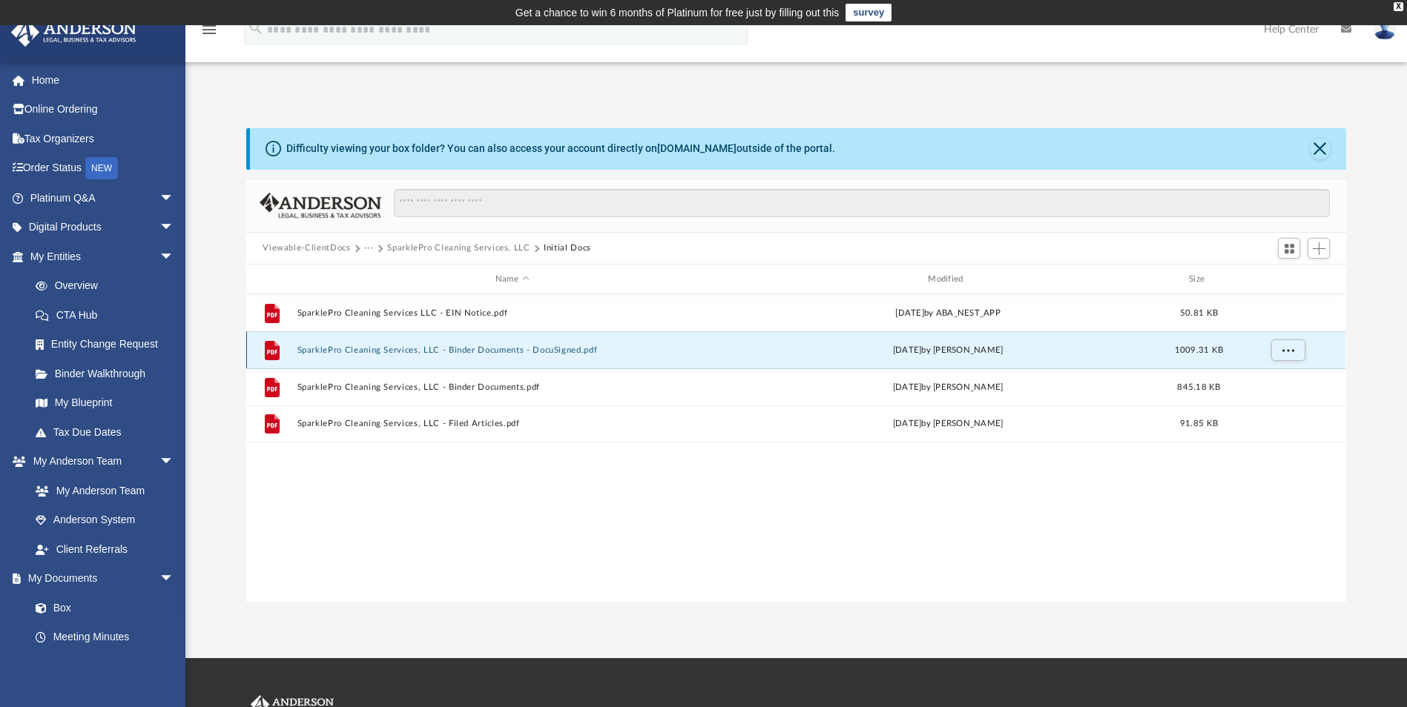
click at [542, 351] on button "SparklePro Cleaning Services, LLC - Binder Documents - DocuSigned.pdf" at bounding box center [511, 351] width 429 height 10
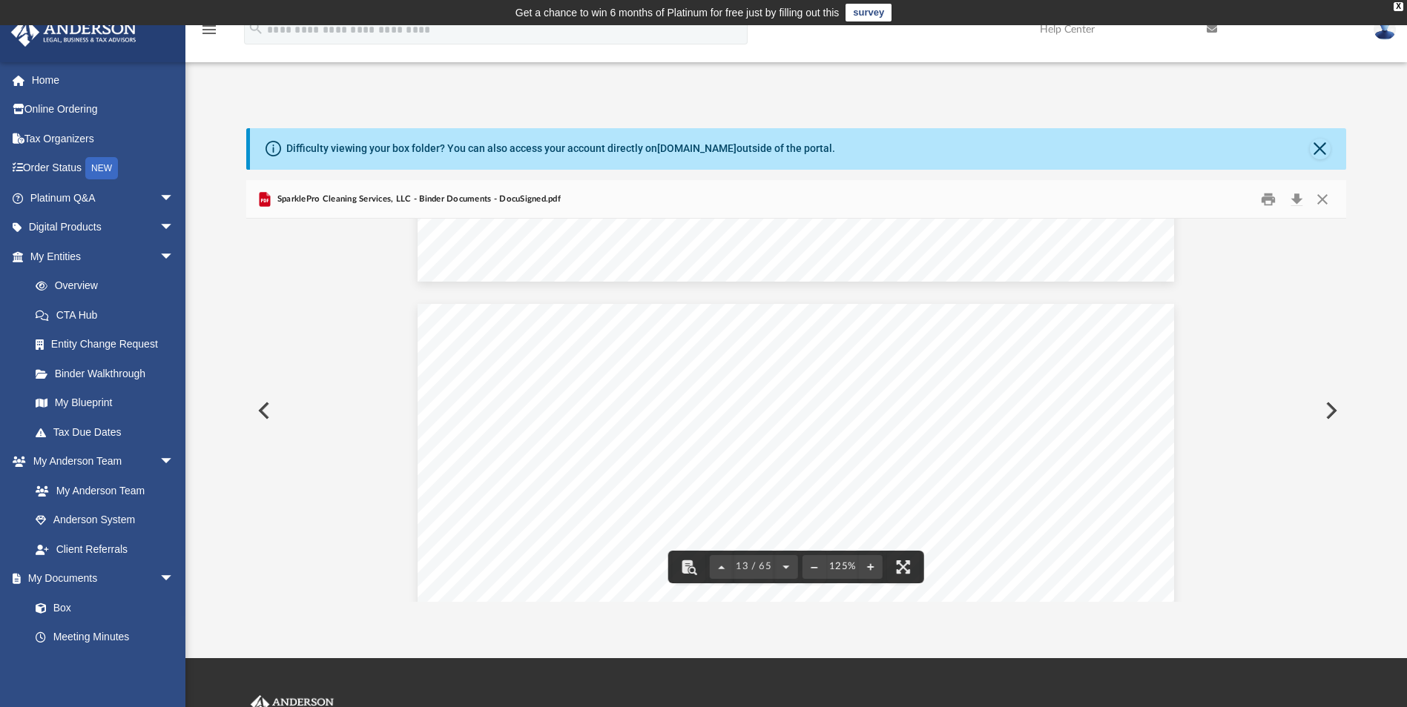
scroll to position [11715, 0]
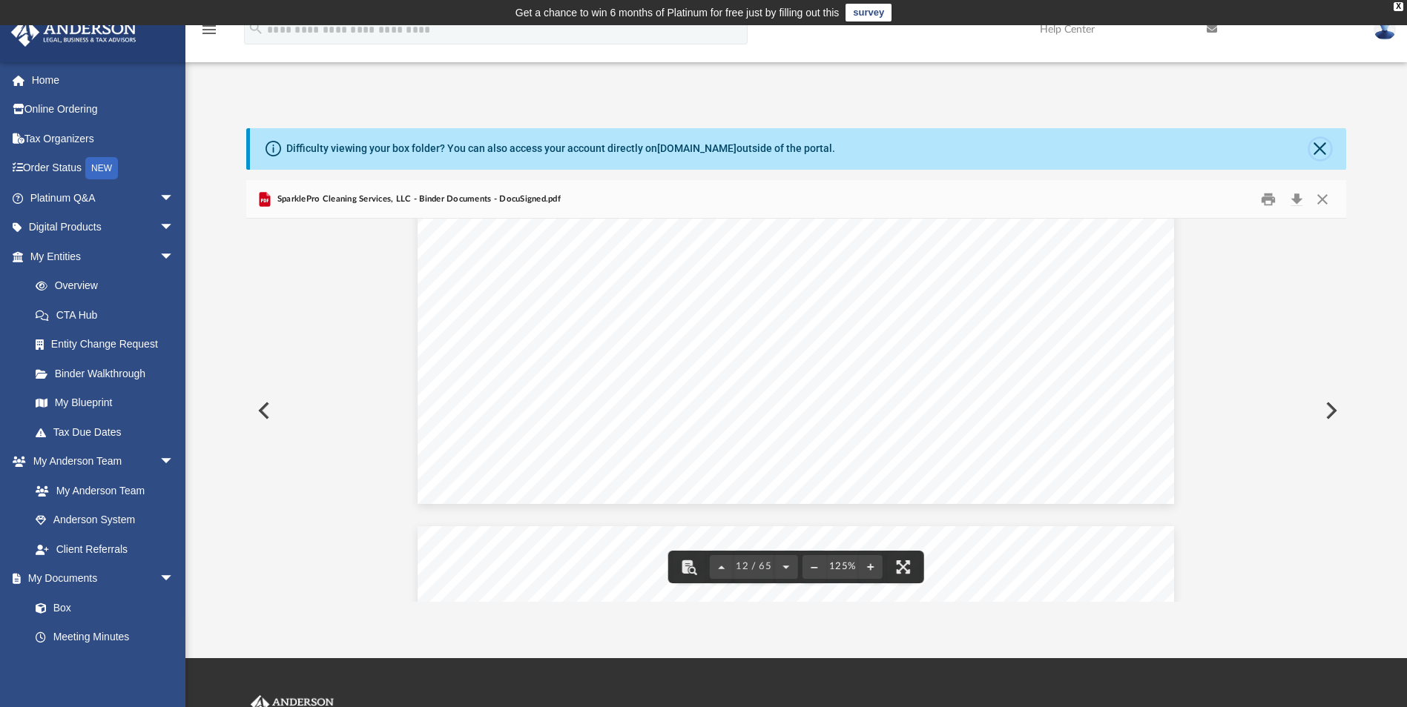
click at [1315, 146] on button "Close" at bounding box center [1319, 149] width 21 height 21
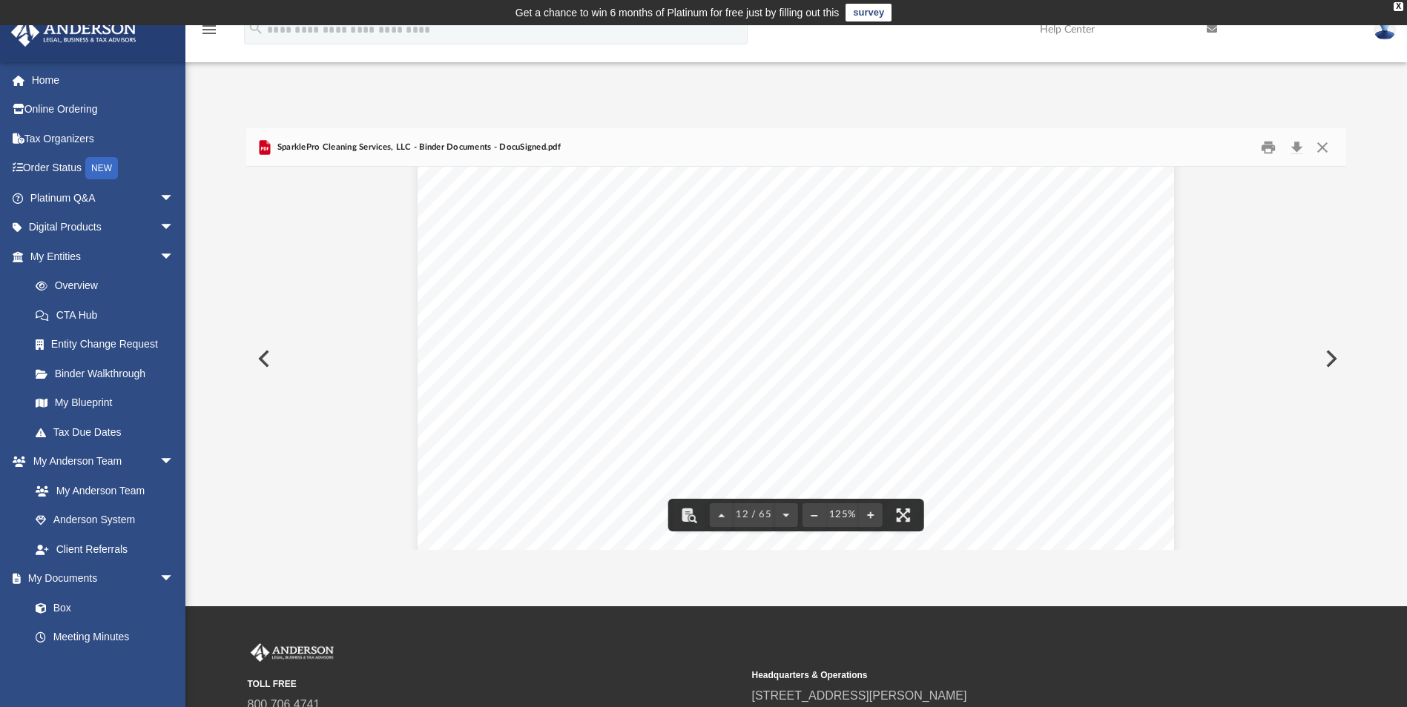
scroll to position [11270, 0]
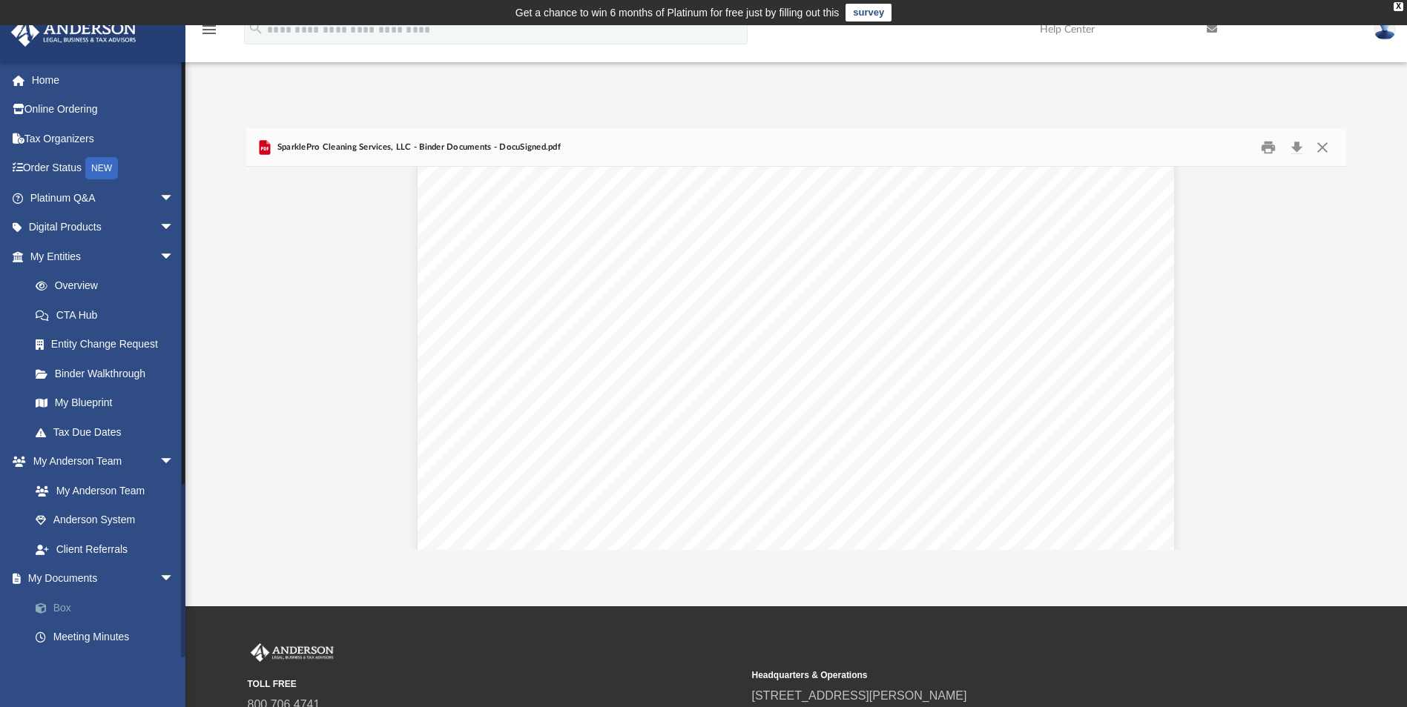
click at [85, 612] on link "Box" at bounding box center [109, 608] width 176 height 30
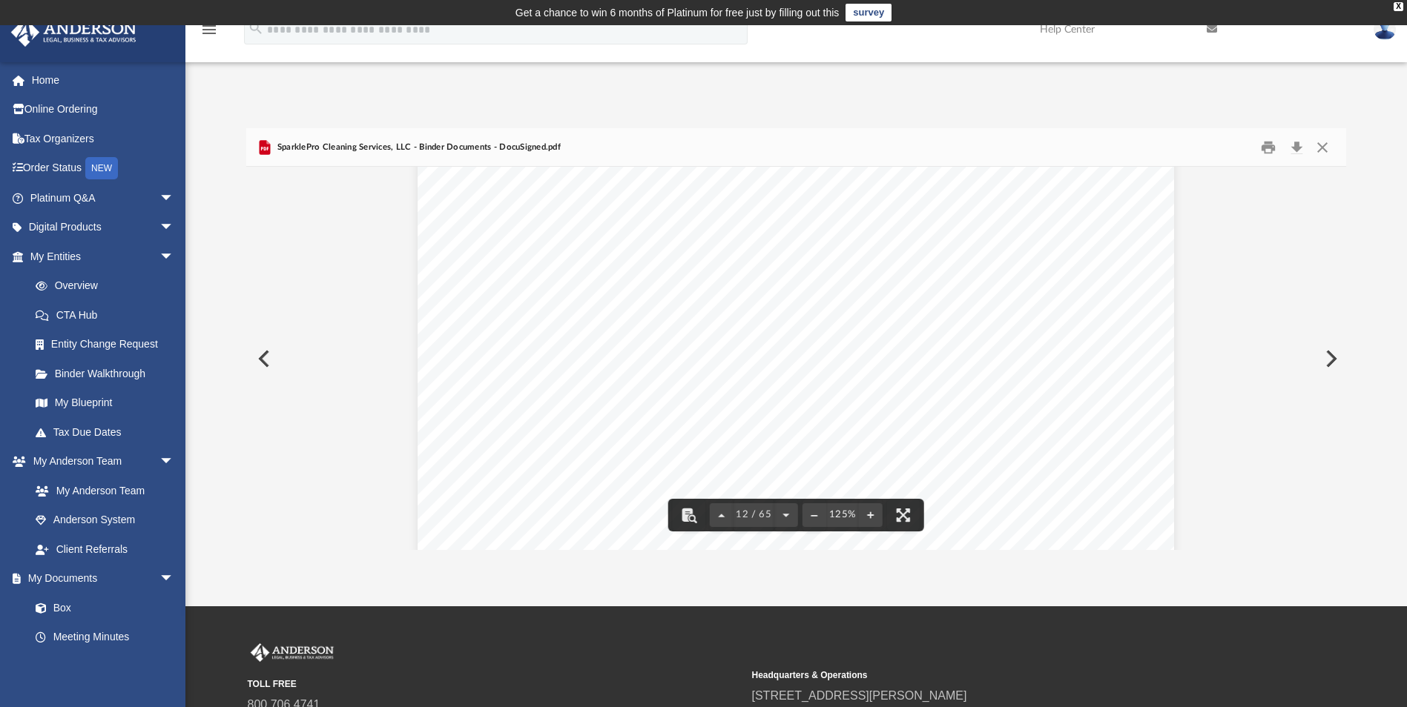
click at [368, 148] on span "SparklePro Cleaning Services, LLC - Binder Documents - DocuSigned.pdf" at bounding box center [417, 147] width 287 height 13
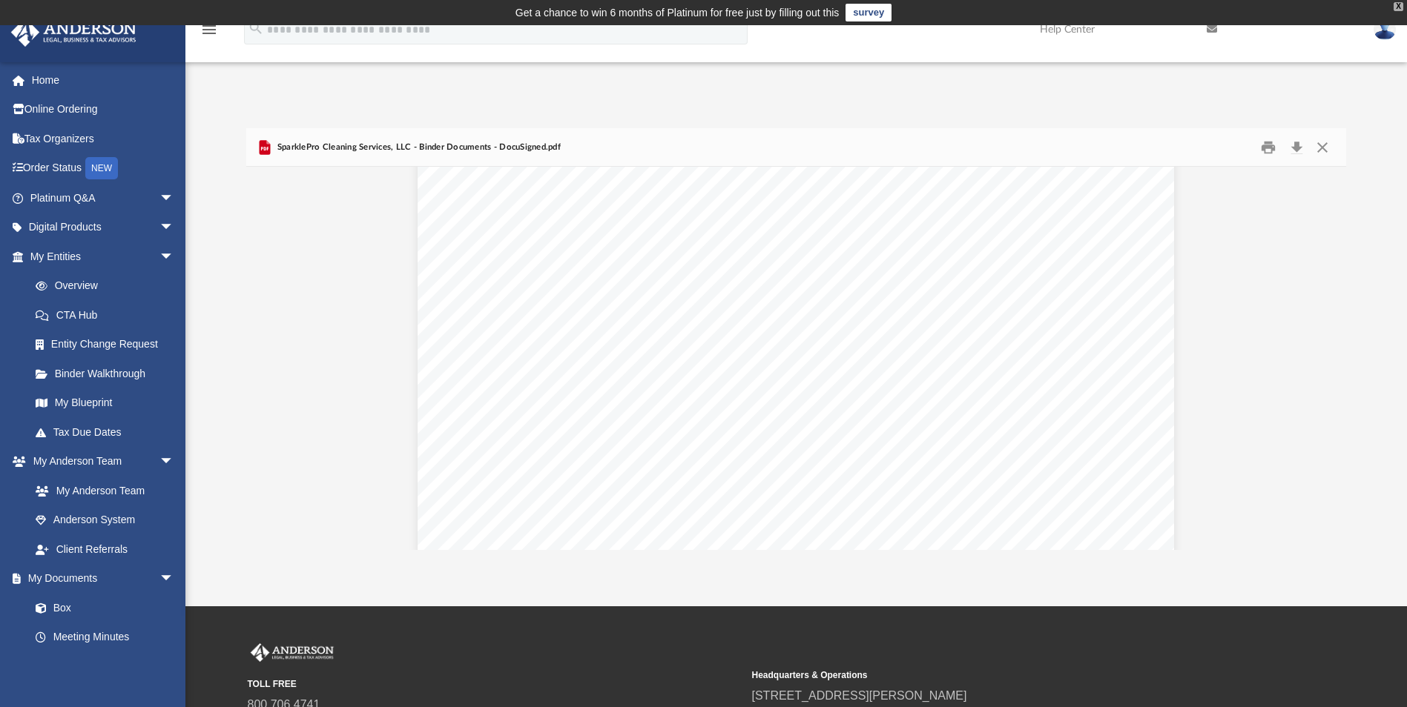
click at [1398, 4] on div "X" at bounding box center [1398, 6] width 10 height 9
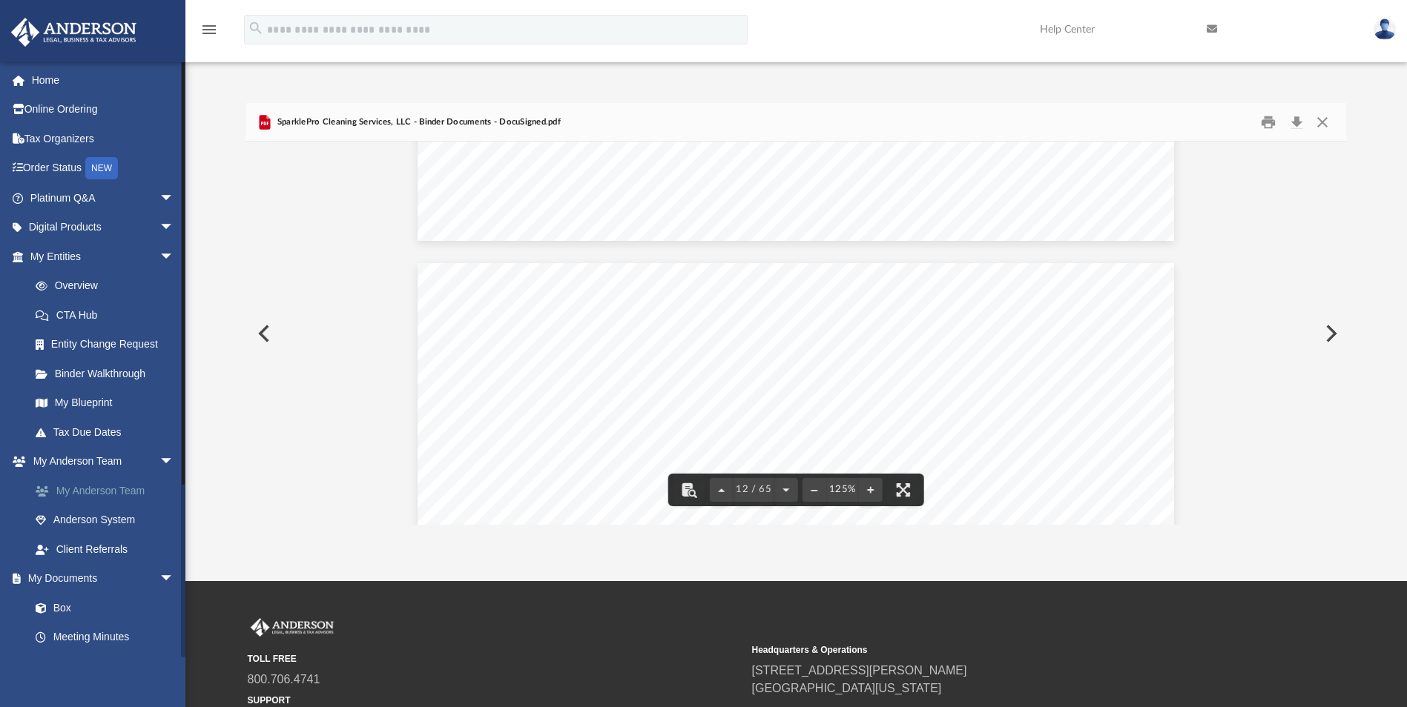
scroll to position [10899, 0]
click at [60, 604] on link "Box" at bounding box center [109, 608] width 176 height 30
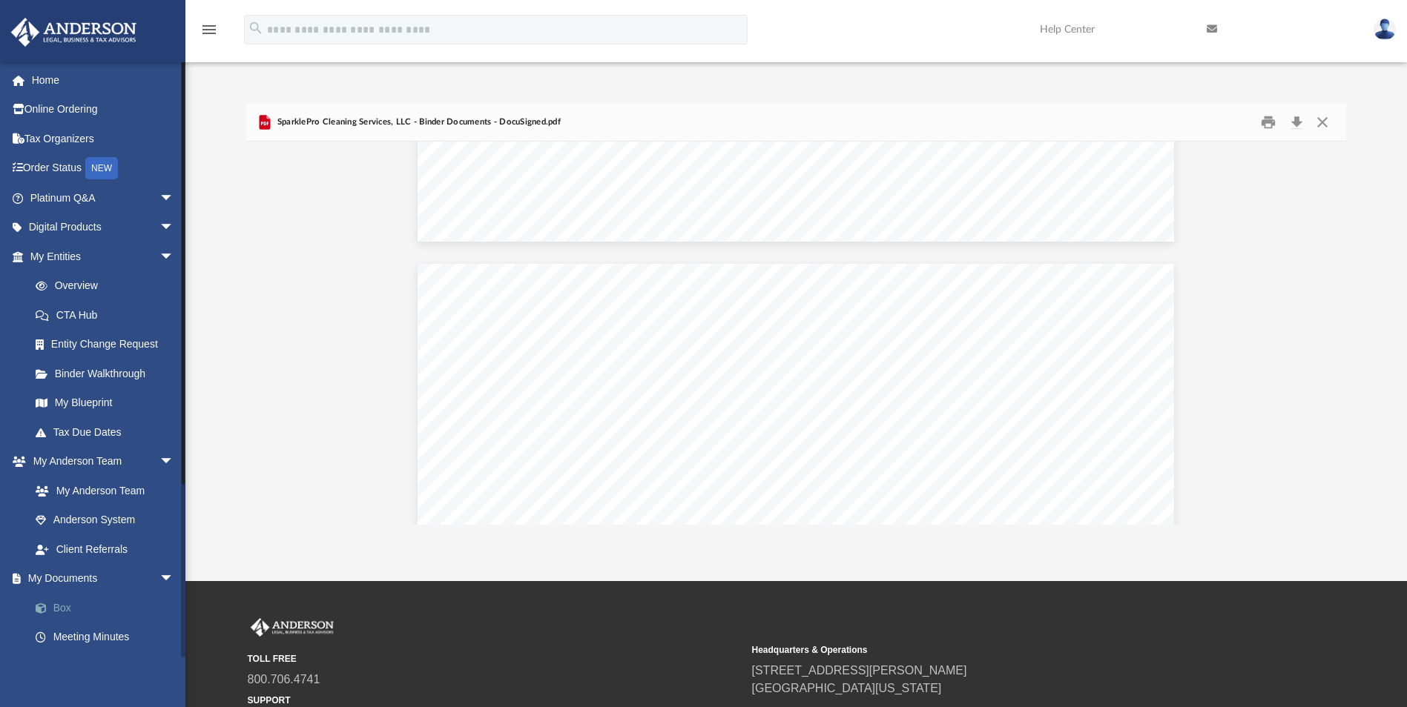
click at [64, 610] on link "Box" at bounding box center [109, 608] width 176 height 30
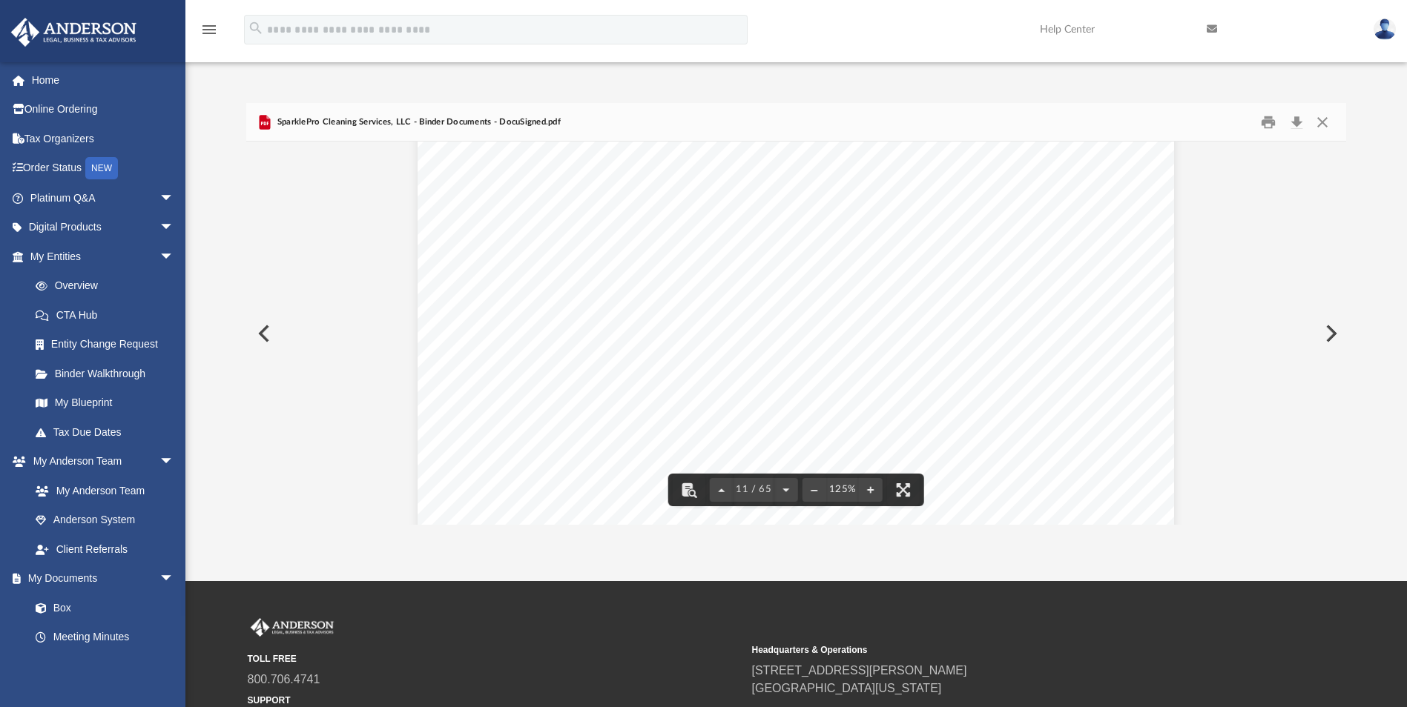
scroll to position [10232, 0]
click at [368, 120] on span "SparklePro Cleaning Services, LLC - Binder Documents - DocuSigned.pdf" at bounding box center [417, 122] width 287 height 13
click at [526, 120] on span "SparklePro Cleaning Services, LLC - Binder Documents - DocuSigned.pdf" at bounding box center [417, 122] width 287 height 13
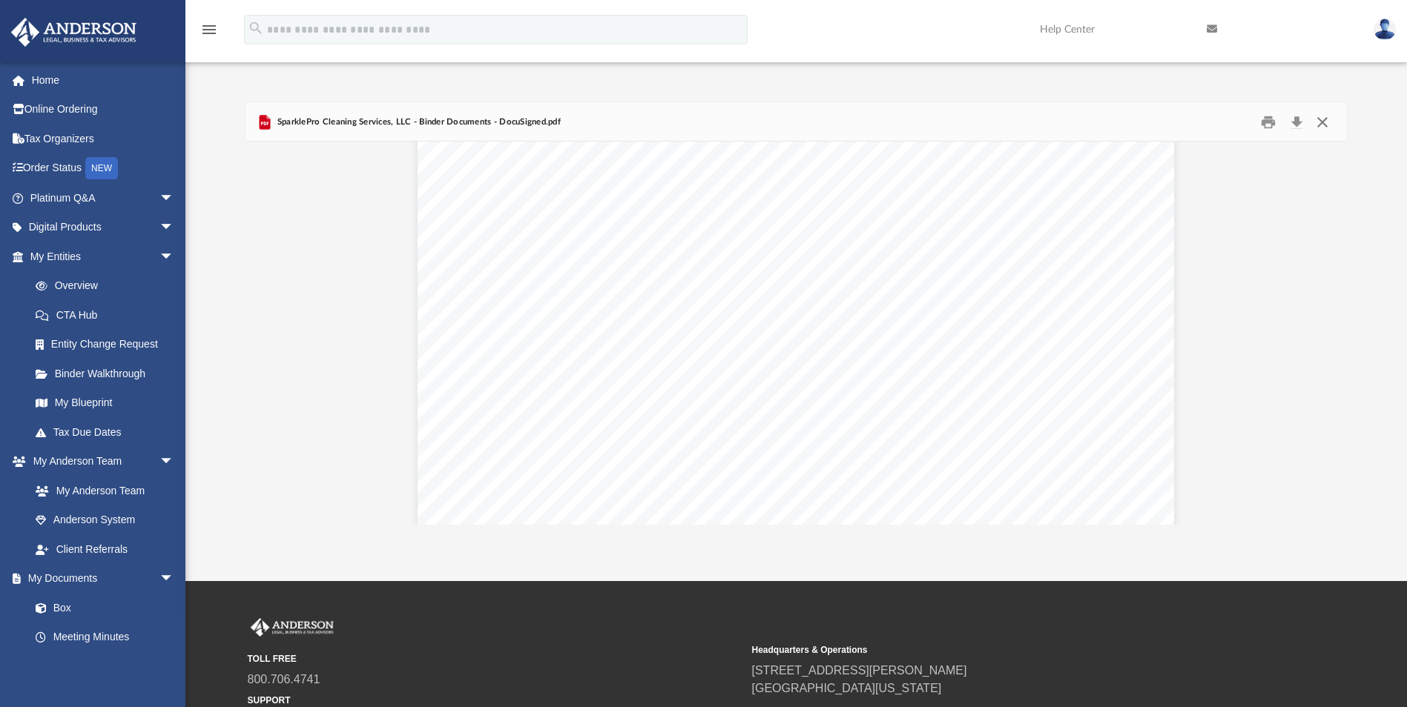
click at [1322, 123] on button "Close" at bounding box center [1322, 121] width 27 height 23
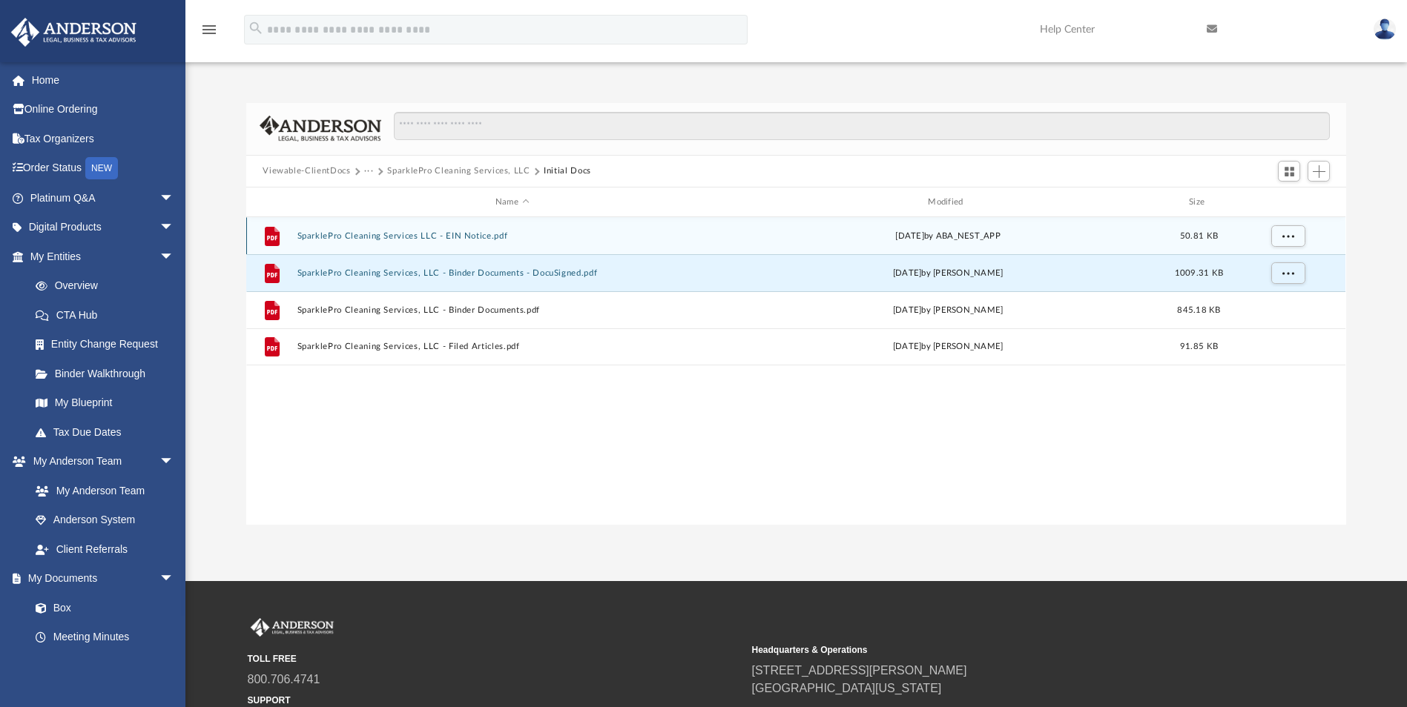
click at [459, 235] on button "SparklePro Cleaning Services LLC - EIN Notice.pdf" at bounding box center [511, 236] width 429 height 10
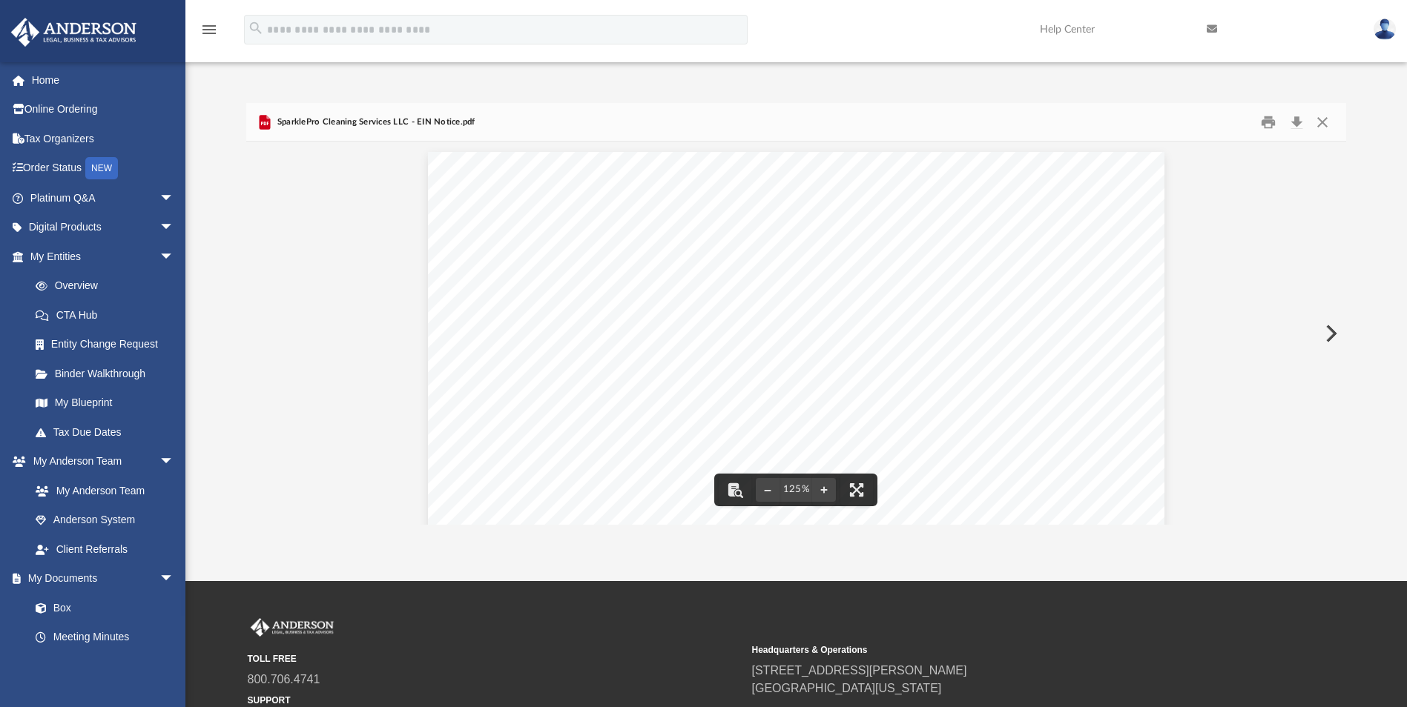
scroll to position [0, 0]
click at [594, 351] on div "Your Progress: 1. Identity 2. Authenticate 3. Addresses 4. Details 5. EIN Confi…" at bounding box center [796, 674] width 736 height 1042
drag, startPoint x: 593, startPoint y: 359, endPoint x: 636, endPoint y: 355, distance: 43.2
click at [636, 355] on div "Your Progress: 1. Identity 2. Authenticate 3. Addresses 4. Details 5. EIN Confi…" at bounding box center [796, 674] width 736 height 1042
drag, startPoint x: 652, startPoint y: 354, endPoint x: 606, endPoint y: 353, distance: 46.0
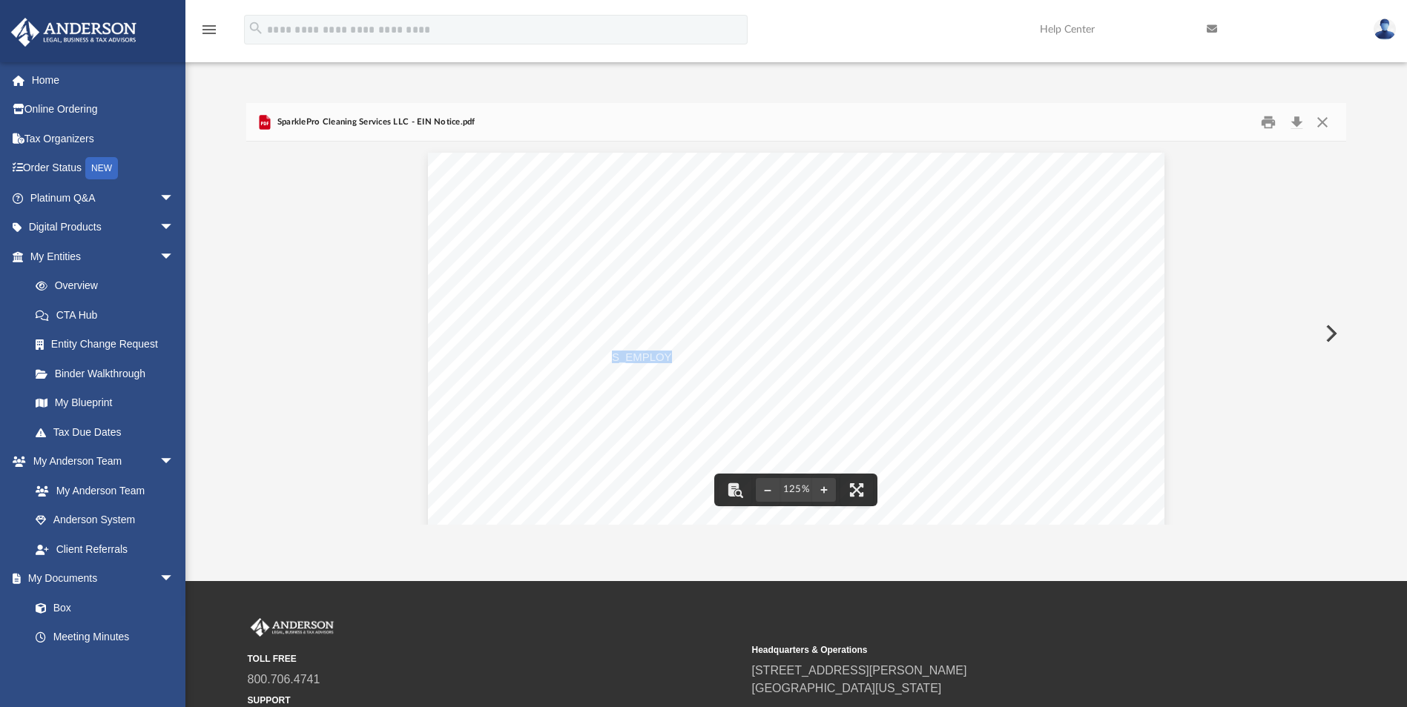
click at [606, 353] on span "[US_EMPLOYER_IDENTIFICATION_NUMBER]" at bounding box center [719, 357] width 237 height 11
drag, startPoint x: 606, startPoint y: 353, endPoint x: 640, endPoint y: 357, distance: 34.3
click at [640, 357] on span "[US_EMPLOYER_IDENTIFICATION_NUMBER]" at bounding box center [719, 357] width 237 height 11
drag, startPoint x: 658, startPoint y: 354, endPoint x: 608, endPoint y: 352, distance: 50.5
click at [589, 354] on div "Your Progress: 1. Identity 2. Authenticate 3. Addresses 4. Details 5. EIN Confi…" at bounding box center [796, 674] width 736 height 1042
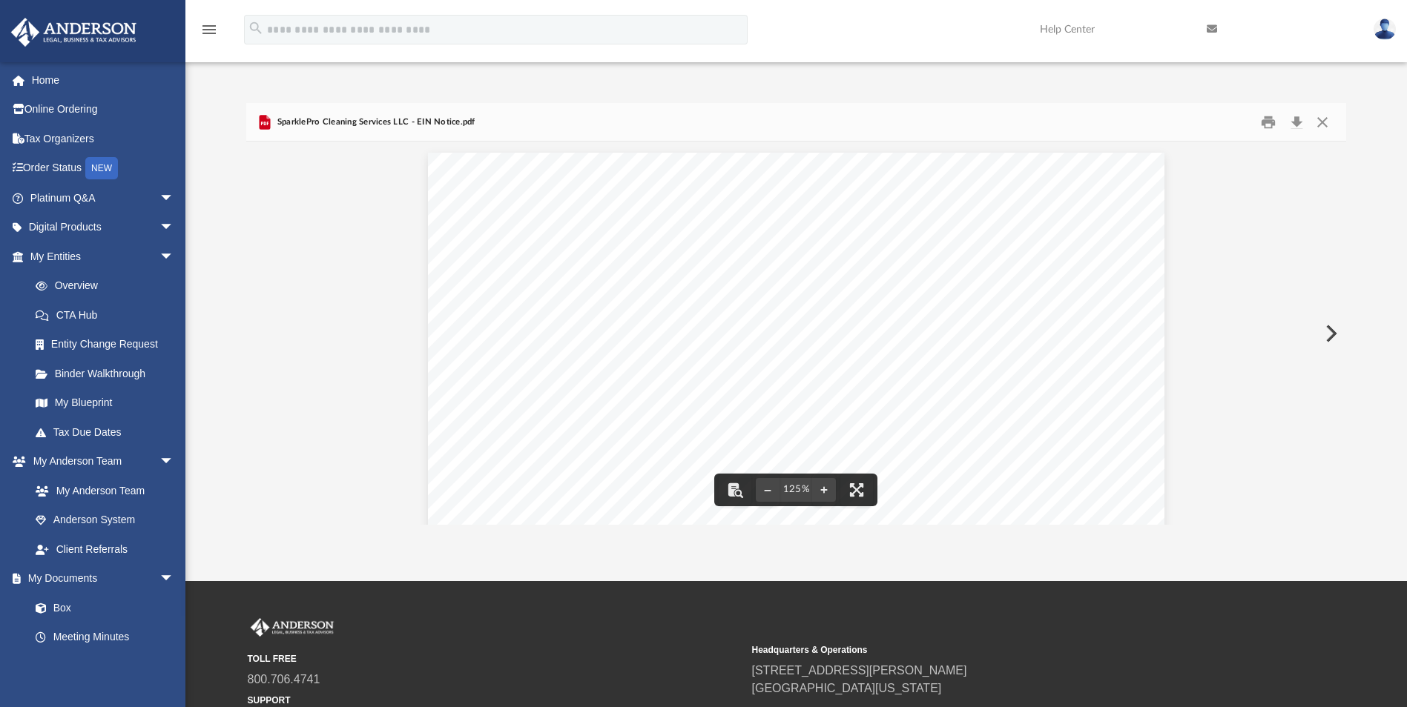
click at [609, 352] on span "[US_EMPLOYER_IDENTIFICATION_NUMBER]" at bounding box center [719, 357] width 237 height 11
click at [608, 352] on span "[US_EMPLOYER_IDENTIFICATION_NUMBER]" at bounding box center [719, 357] width 237 height 11
click at [607, 354] on span "[US_EMPLOYER_IDENTIFICATION_NUMBER]" at bounding box center [719, 357] width 237 height 11
